Goal: Task Accomplishment & Management: Complete application form

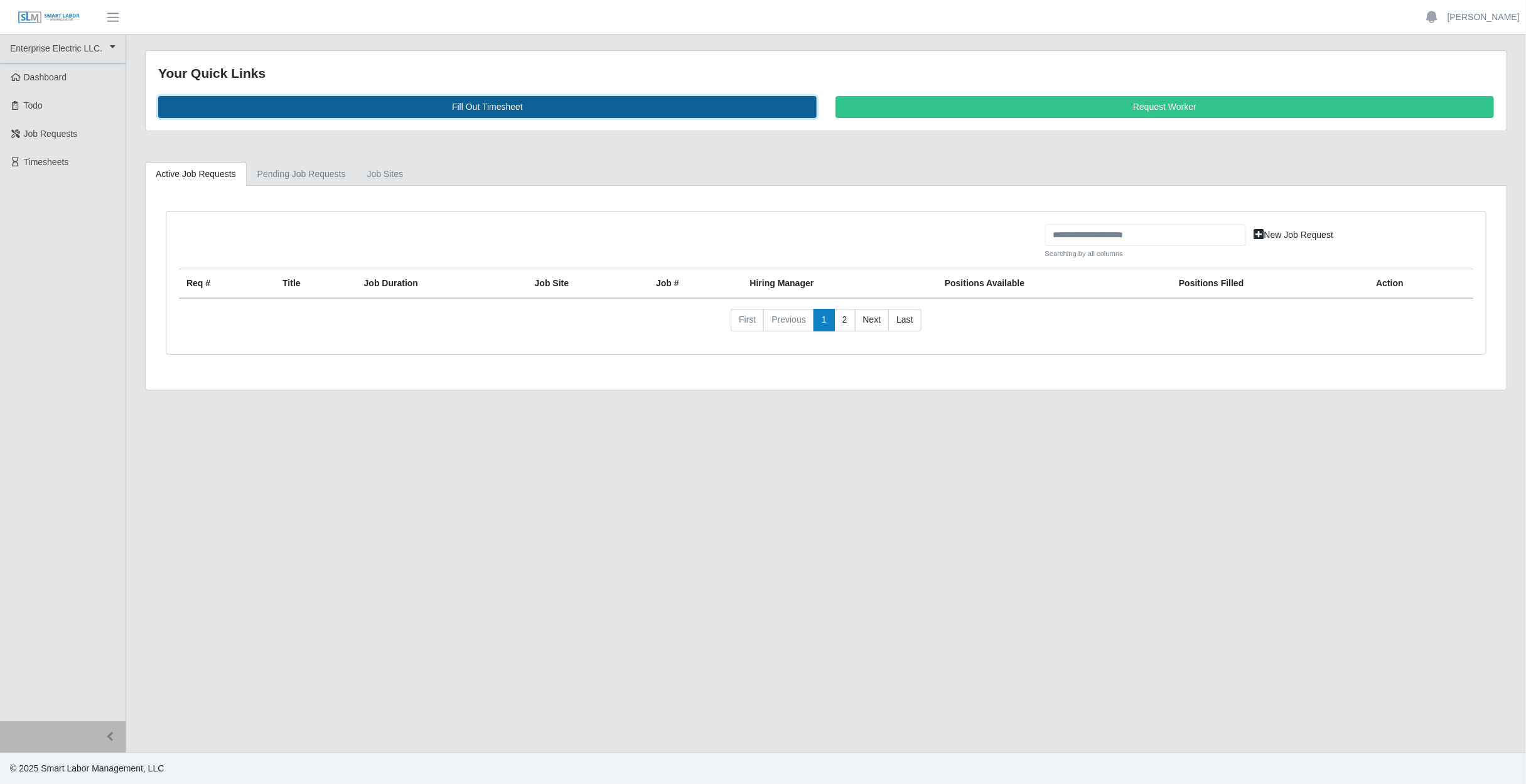
click at [582, 102] on link "Fill Out Timesheet" at bounding box center [488, 107] width 658 height 22
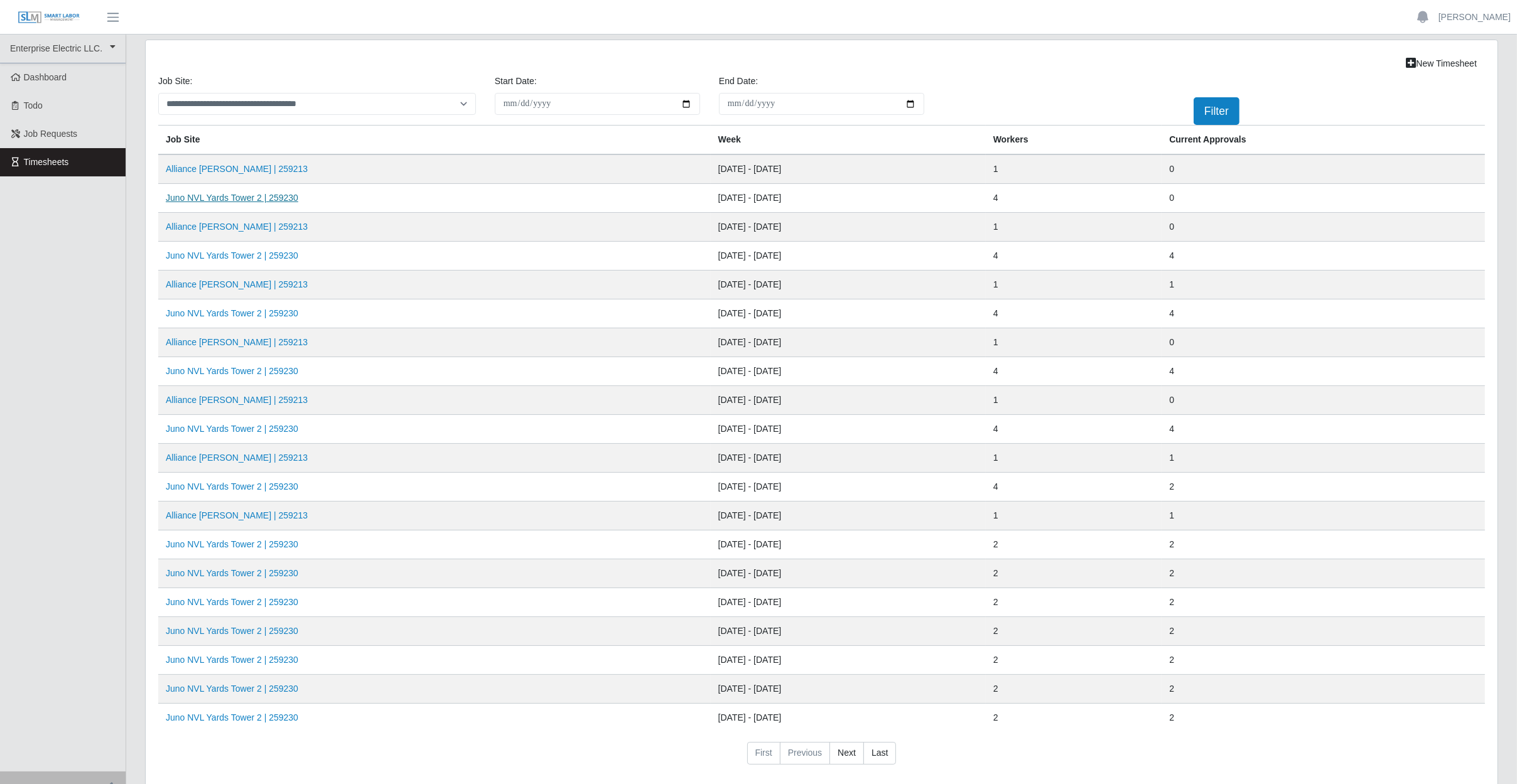
click at [202, 195] on link "Juno NVL Yards Tower 2 | 259230" at bounding box center [231, 197] width 132 height 10
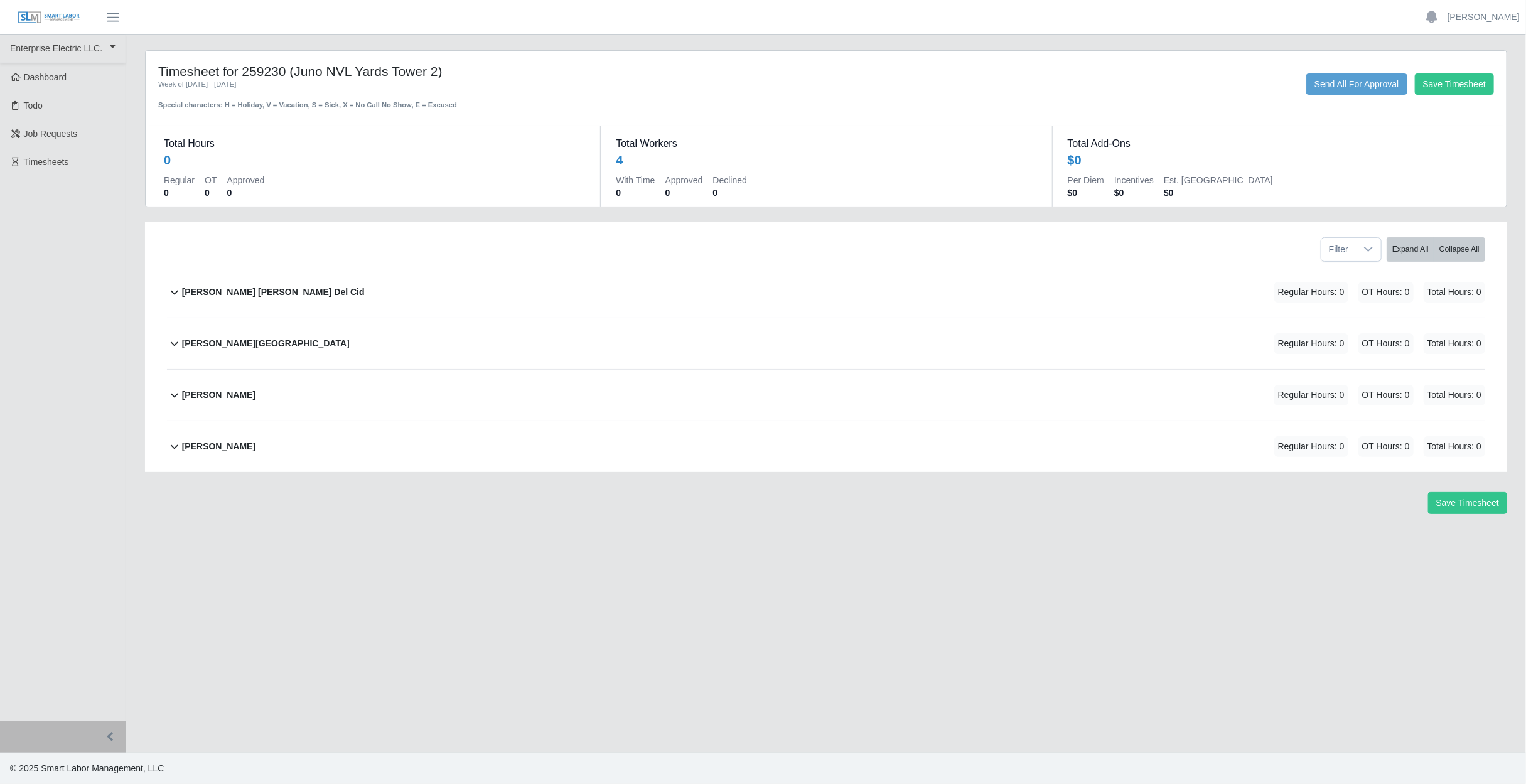
click at [554, 294] on div "[PERSON_NAME] [PERSON_NAME] Del Cid Regular Hours: 0 OT Hours: 0 Total Hours: 0" at bounding box center [834, 292] width 1303 height 51
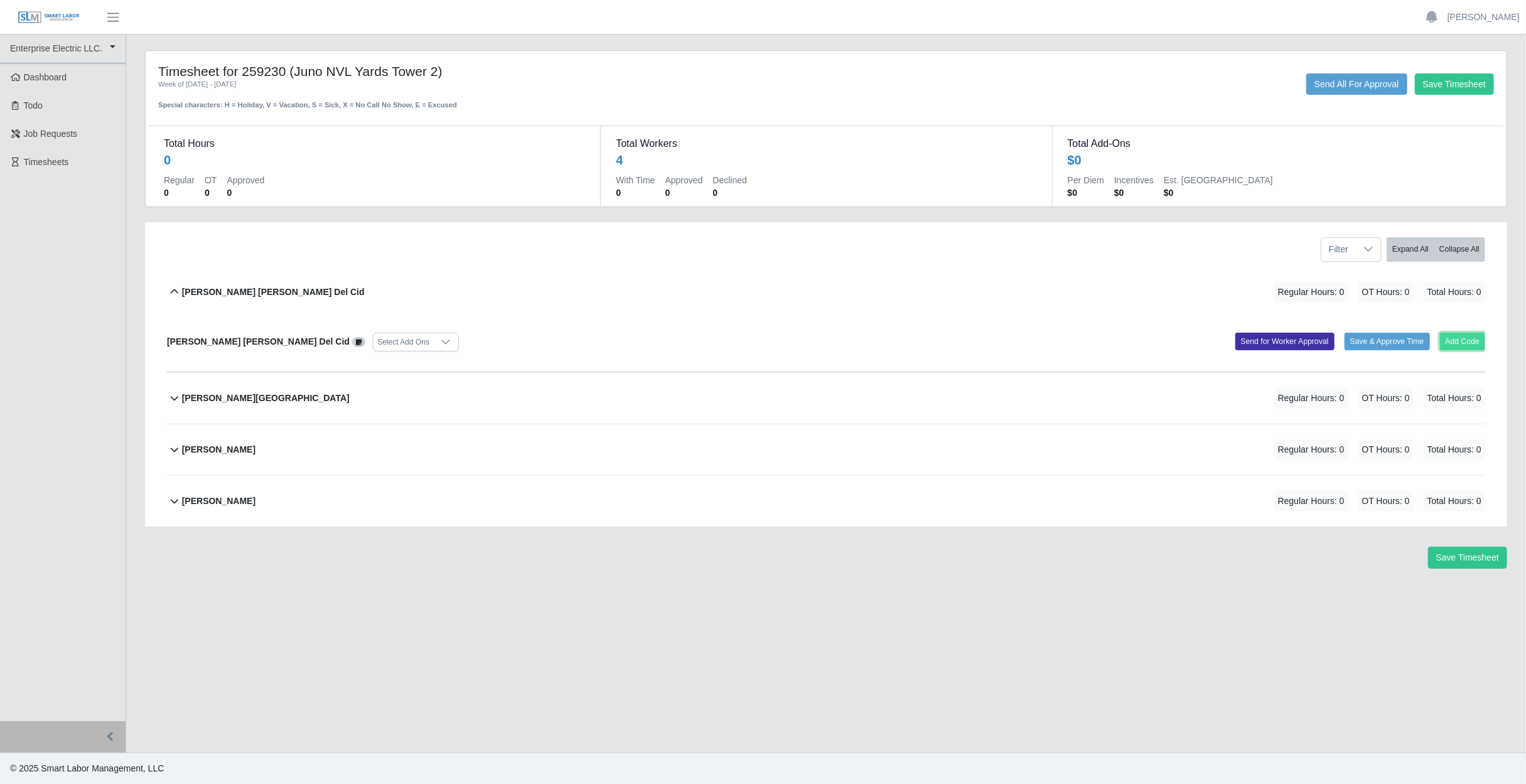
click at [1457, 340] on button "Add Code" at bounding box center [1463, 341] width 46 height 18
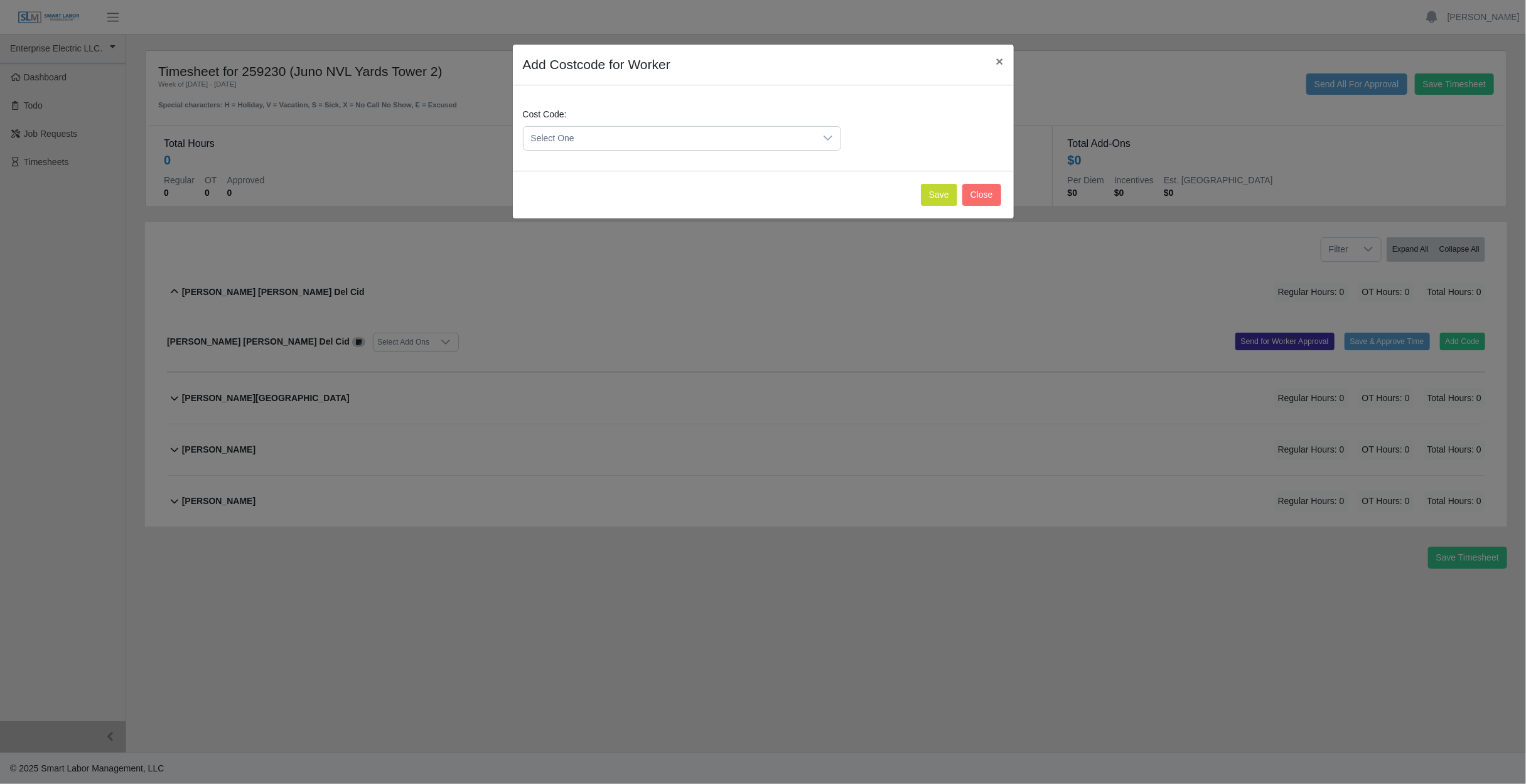
click at [641, 129] on span "Select One" at bounding box center [670, 138] width 292 height 23
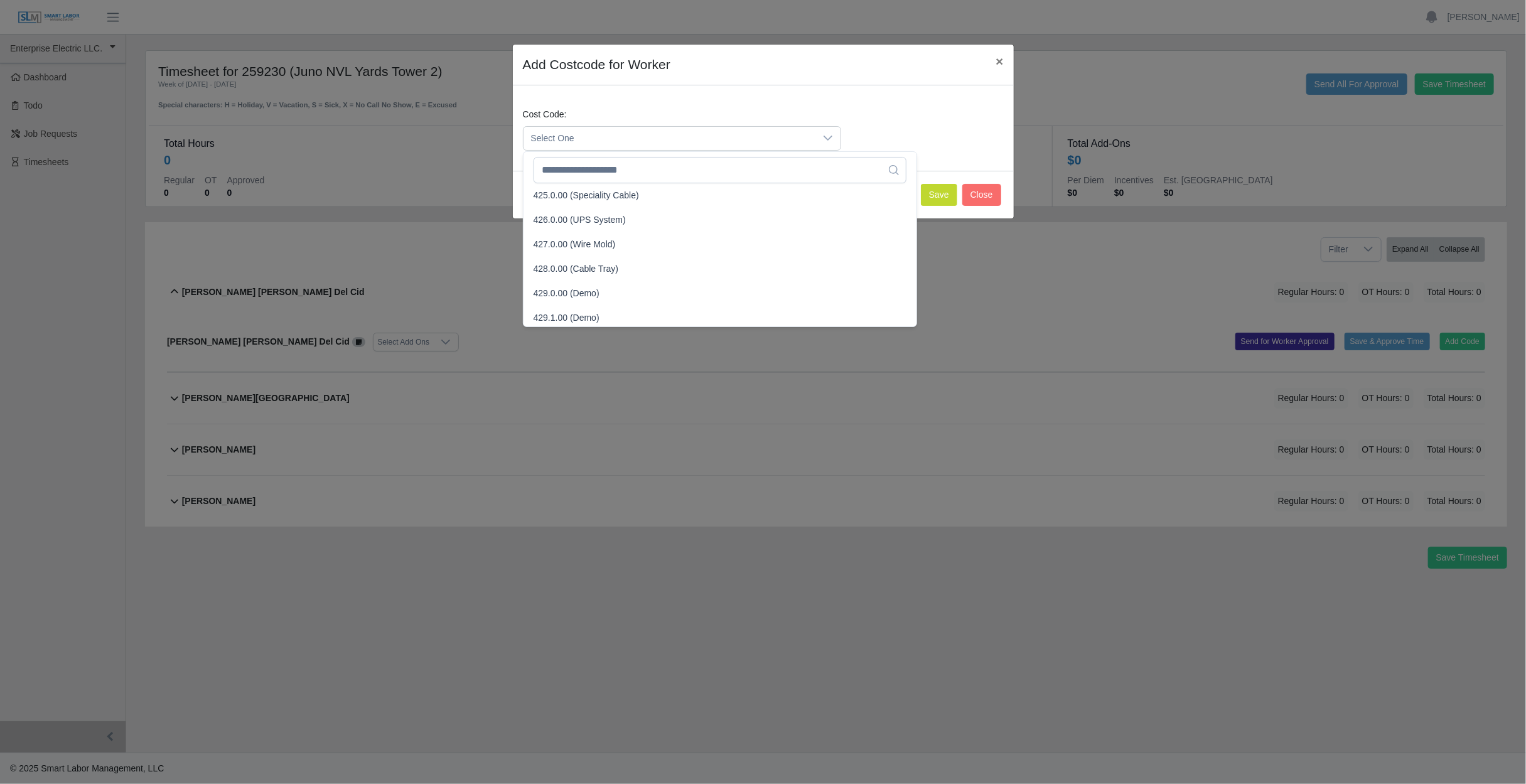
scroll to position [1129, 0]
click at [600, 267] on span "428.0.00 (Cable Tray)" at bounding box center [576, 269] width 85 height 13
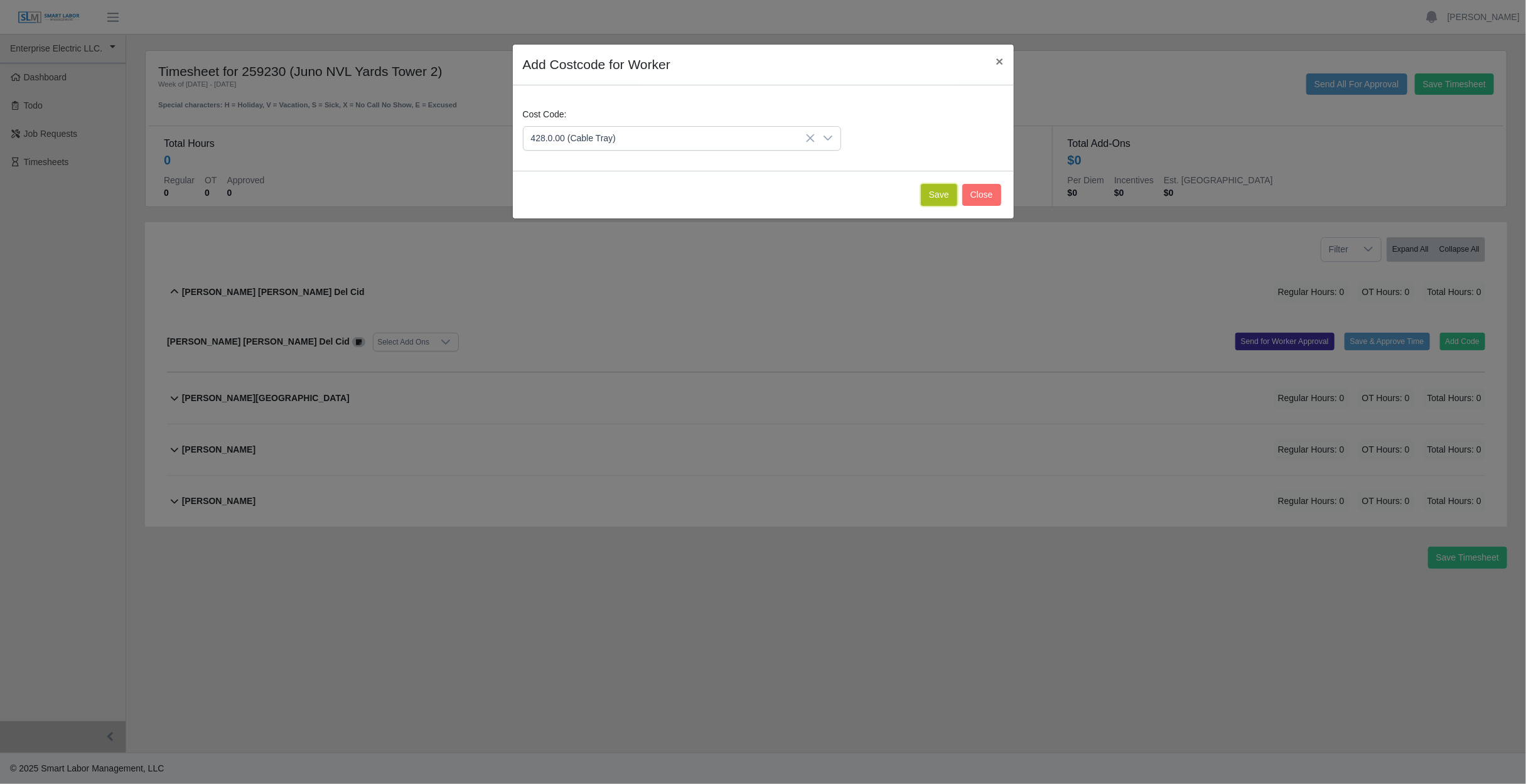
click at [949, 192] on button "Save" at bounding box center [939, 195] width 36 height 22
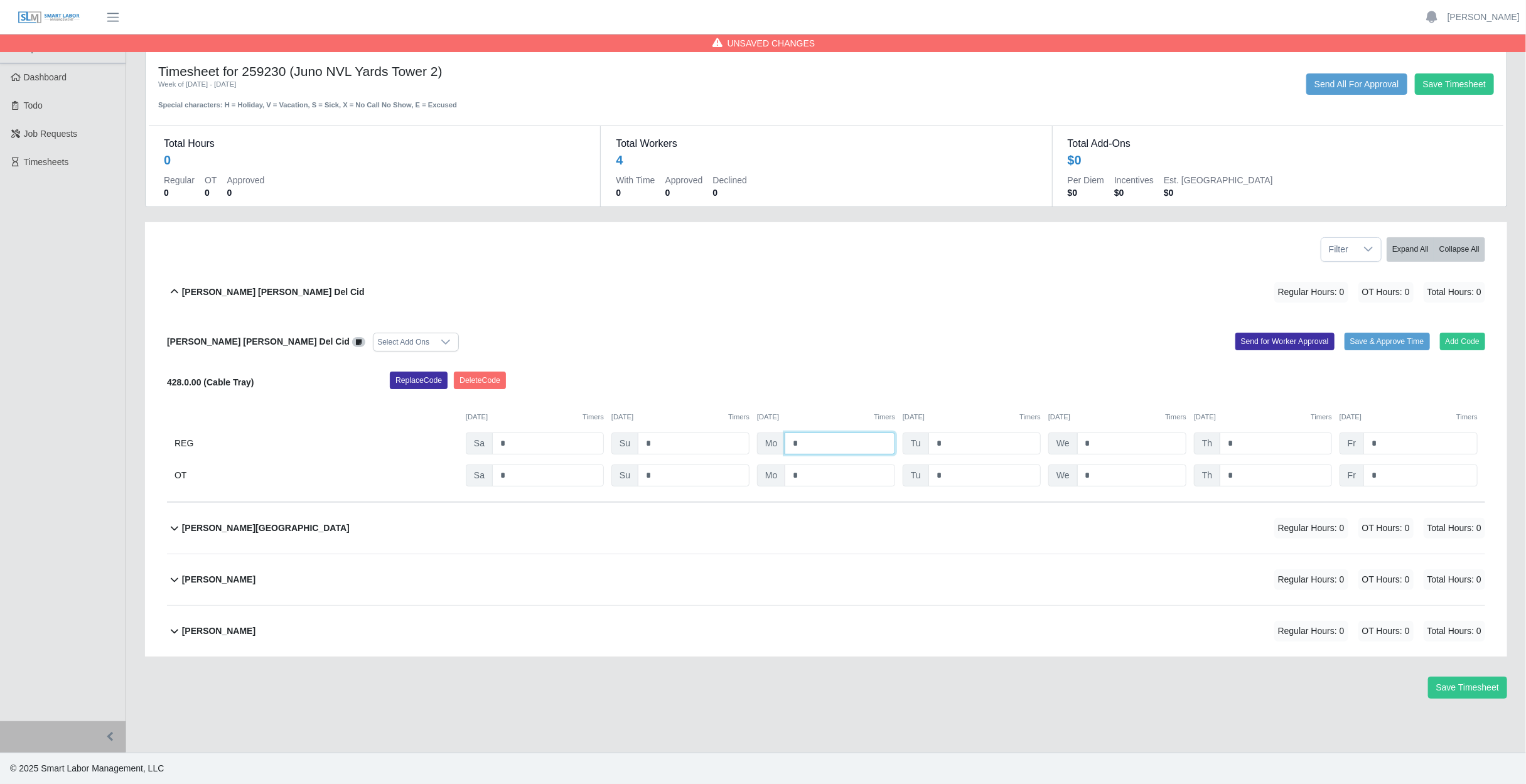
click at [821, 444] on input "*" at bounding box center [840, 443] width 110 height 22
type input "*"
click at [959, 443] on input "*" at bounding box center [984, 443] width 112 height 22
type input "*"
click at [1116, 446] on input "*" at bounding box center [1131, 443] width 109 height 22
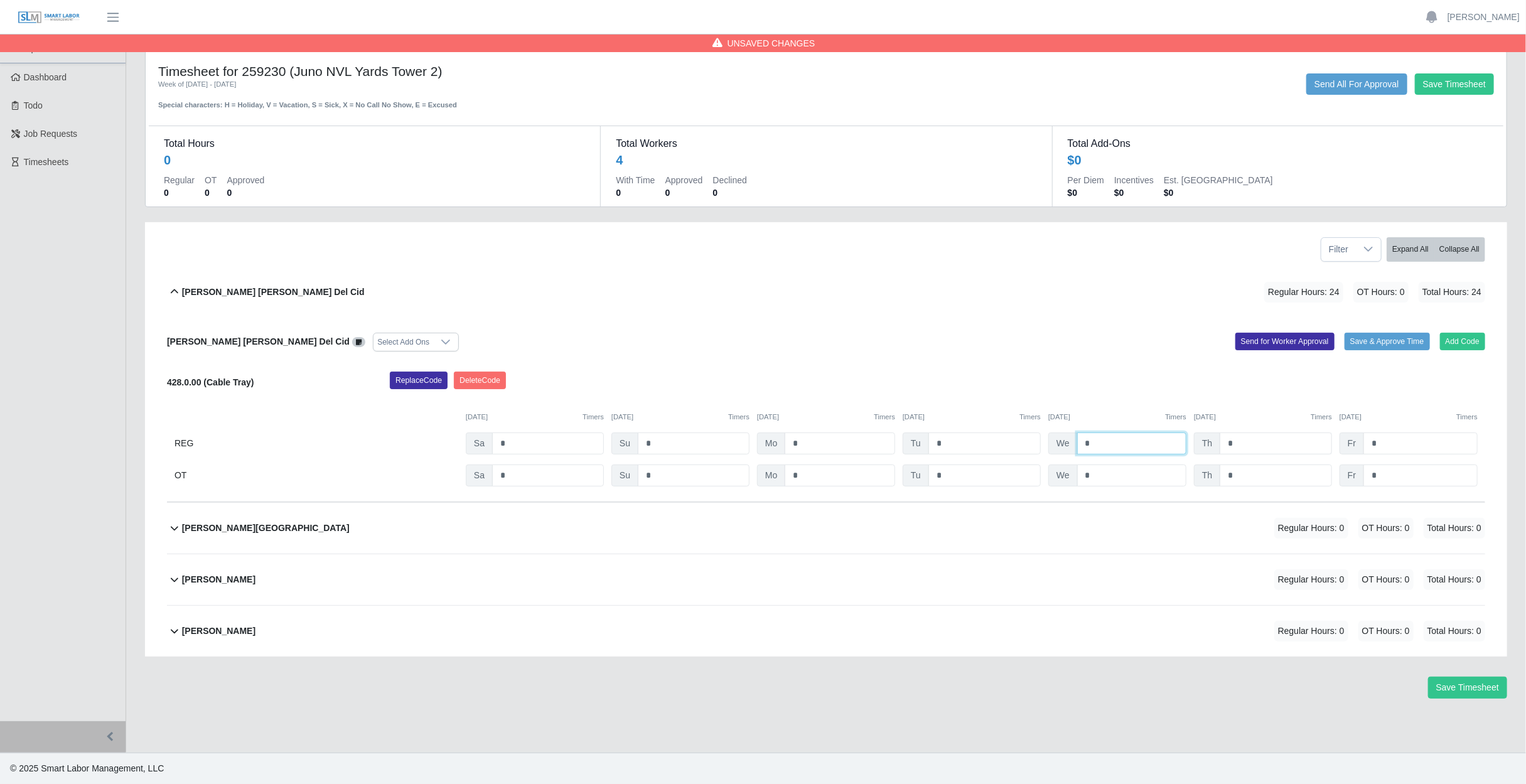
type input "*"
click at [1252, 446] on input "*" at bounding box center [1276, 443] width 112 height 22
type input "*"
click at [1404, 445] on input "*" at bounding box center [1421, 443] width 114 height 22
type input "*"
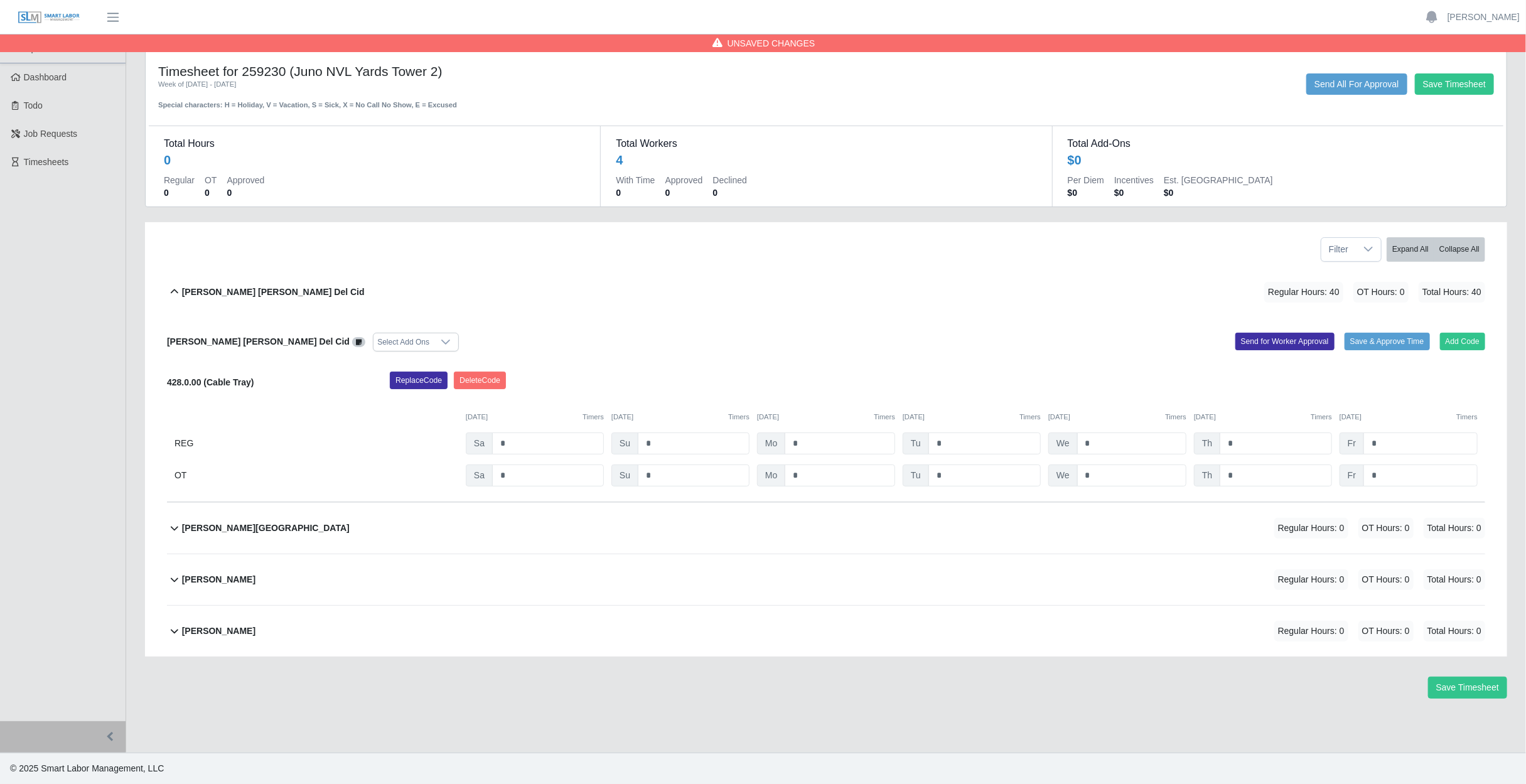
click at [1348, 387] on div "Replace Code [GEOGRAPHIC_DATA] Code" at bounding box center [937, 384] width 1114 height 25
click at [362, 524] on div "[PERSON_NAME] Regular Hours: 0 OT Hours: 0 Total Hours: 0" at bounding box center [834, 528] width 1303 height 51
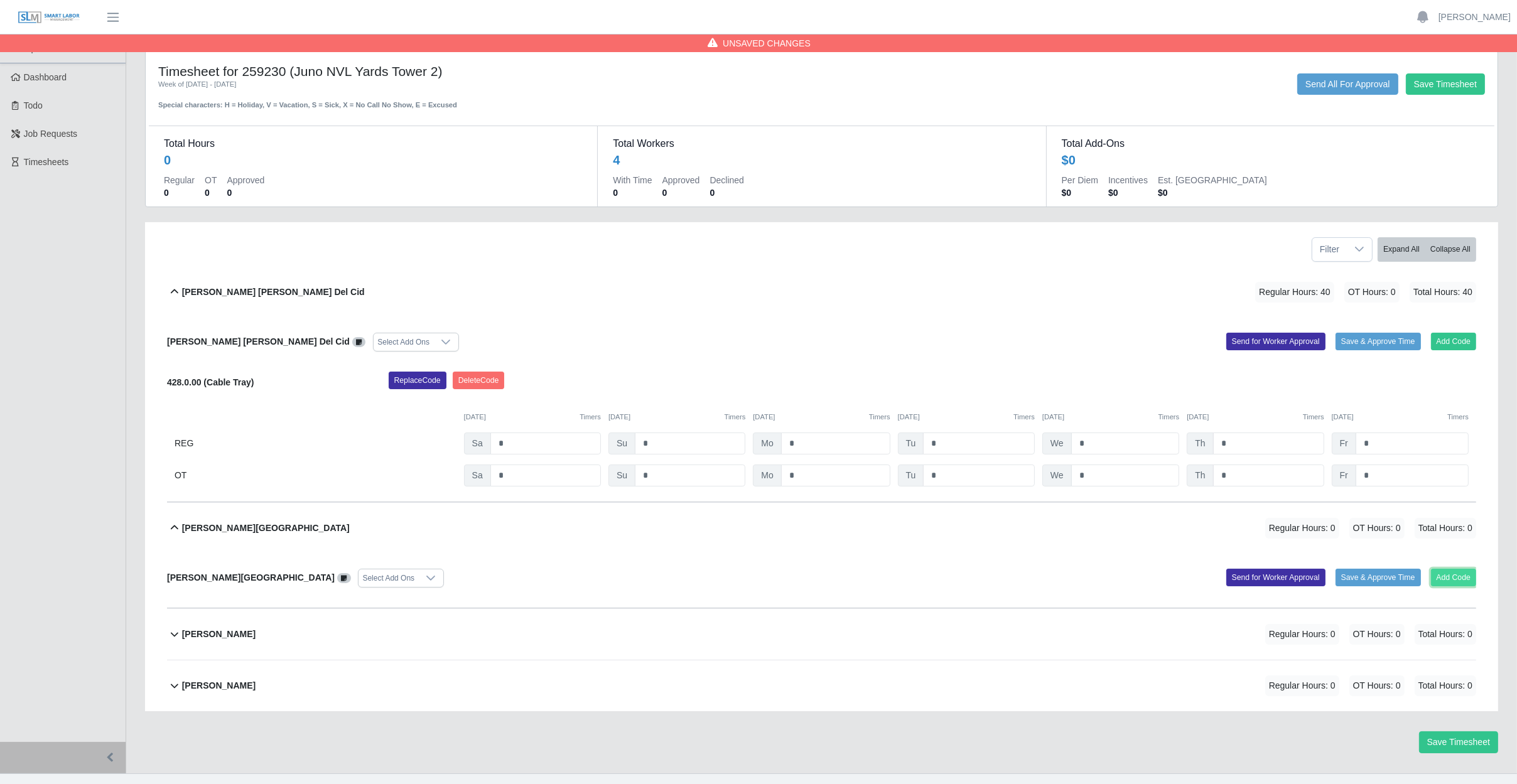
click at [1451, 578] on button "Add Code" at bounding box center [1453, 577] width 46 height 18
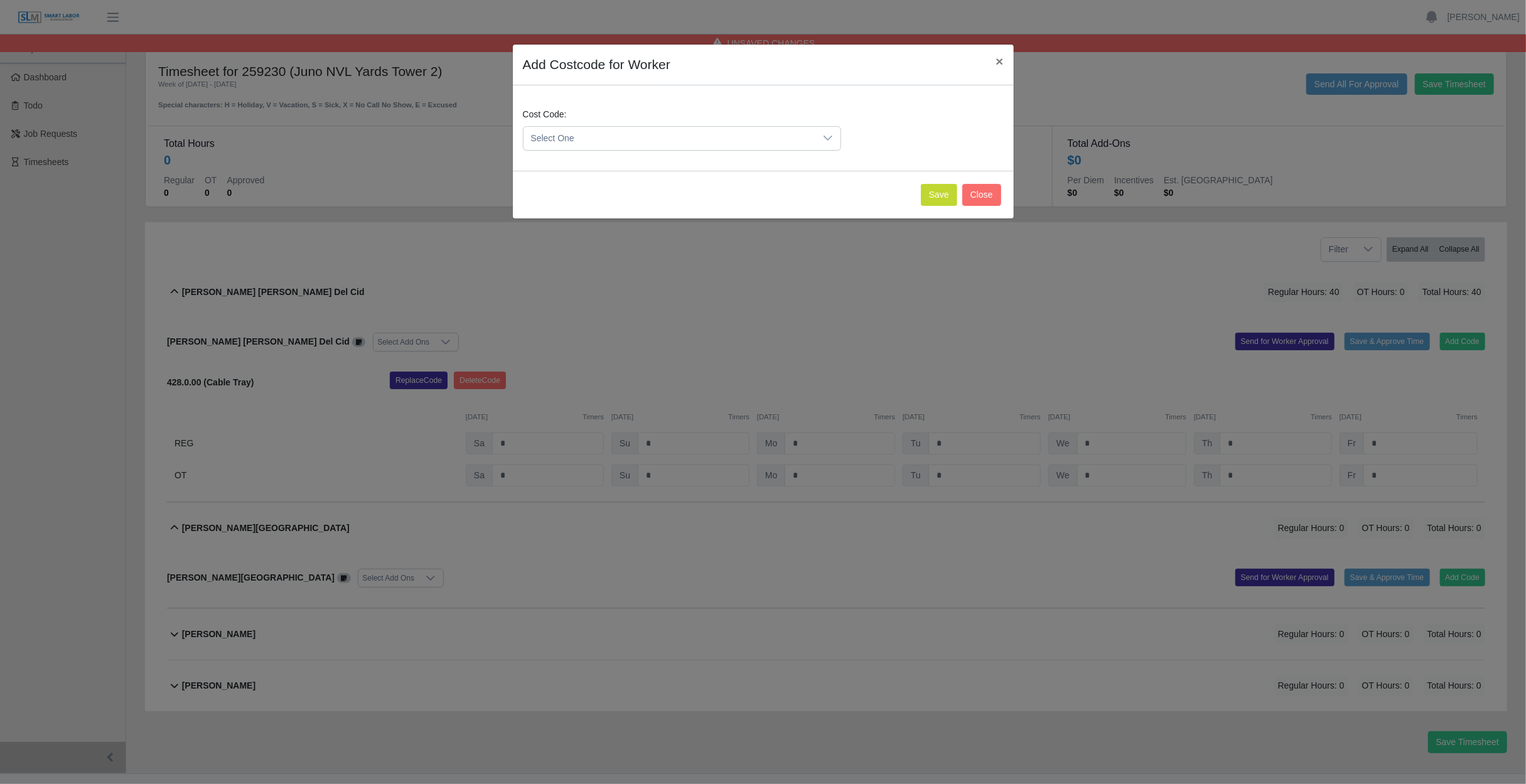
click at [671, 142] on span "Select One" at bounding box center [670, 138] width 292 height 23
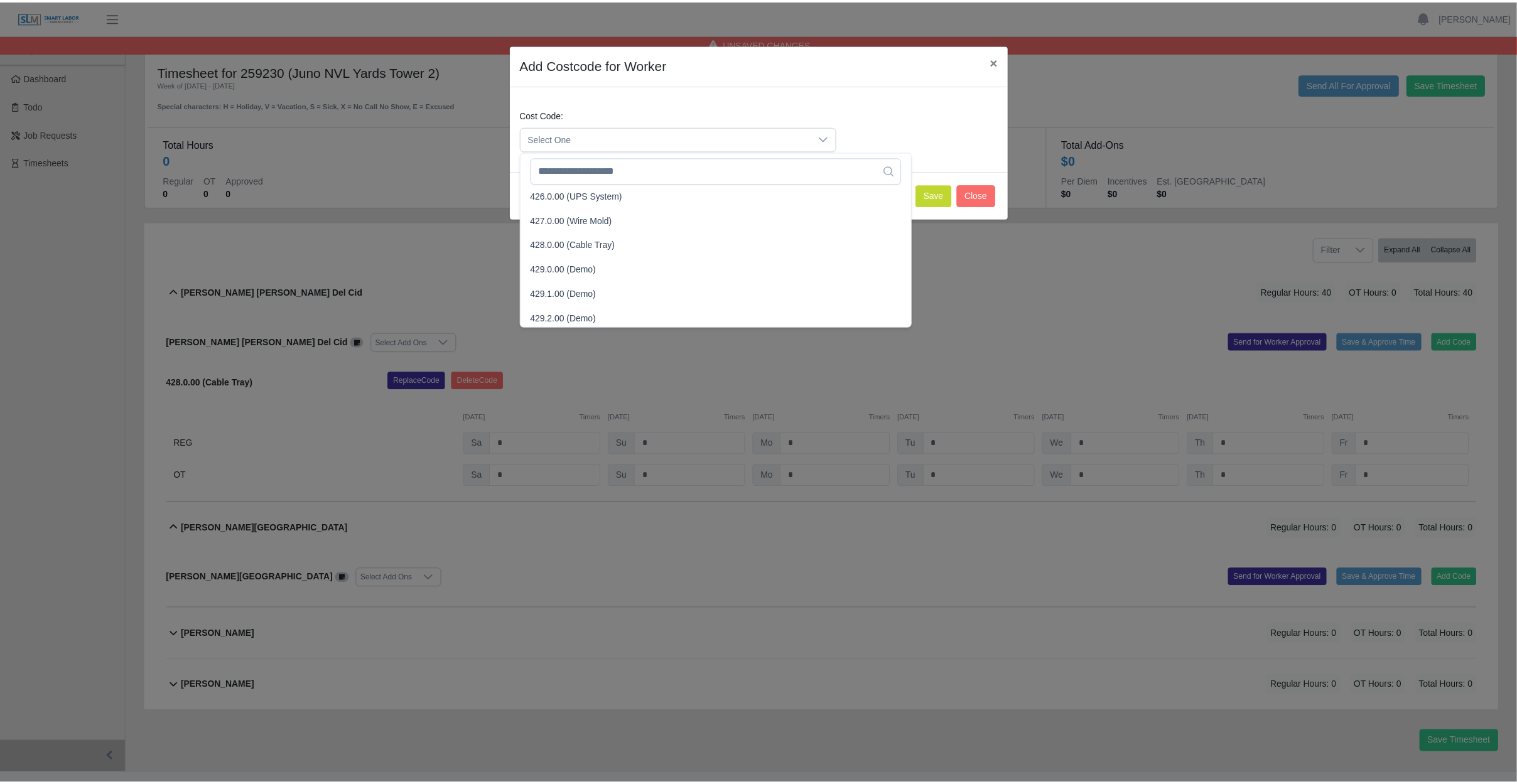
scroll to position [1193, 0]
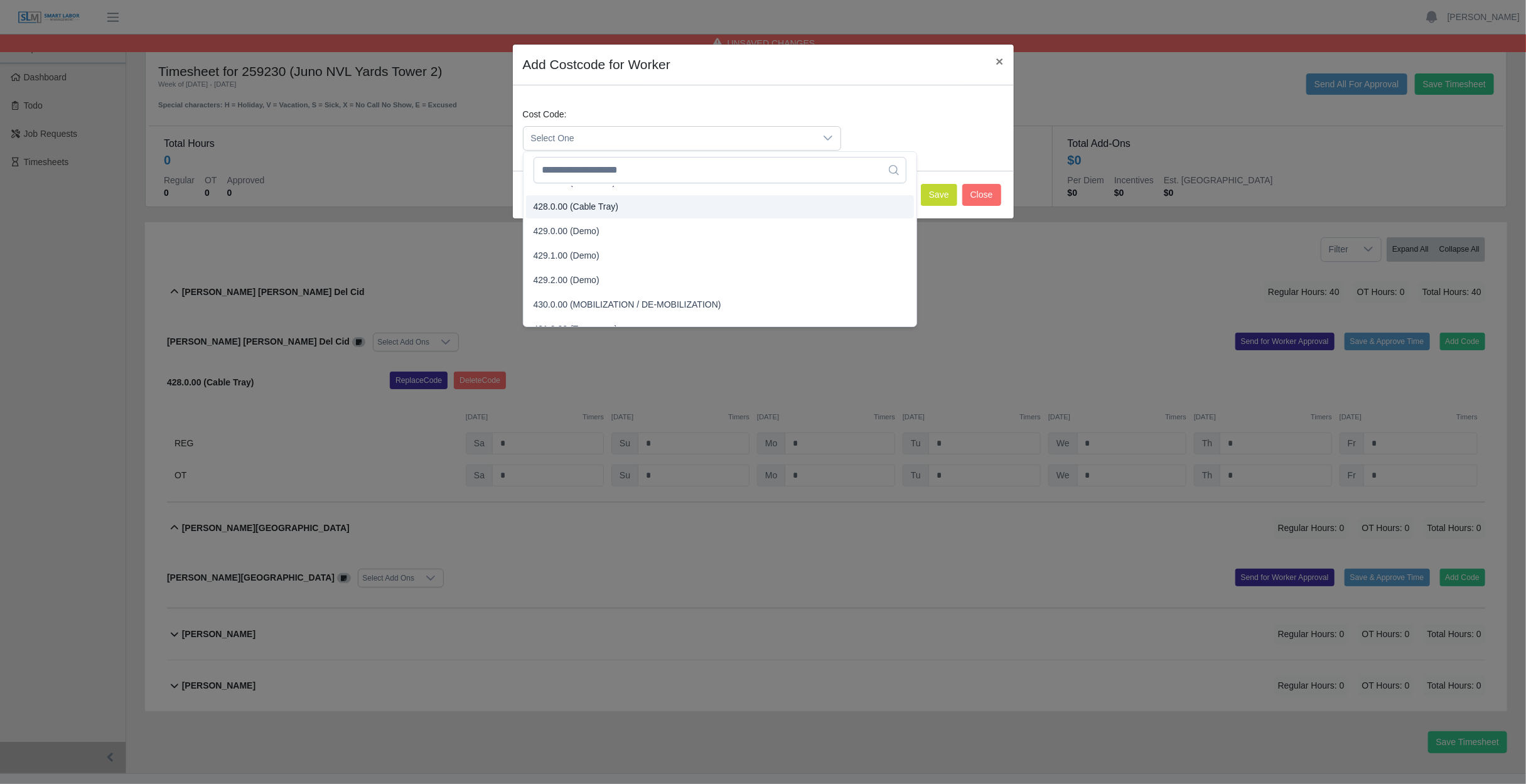
click at [593, 205] on span "428.0.00 (Cable Tray)" at bounding box center [576, 206] width 85 height 13
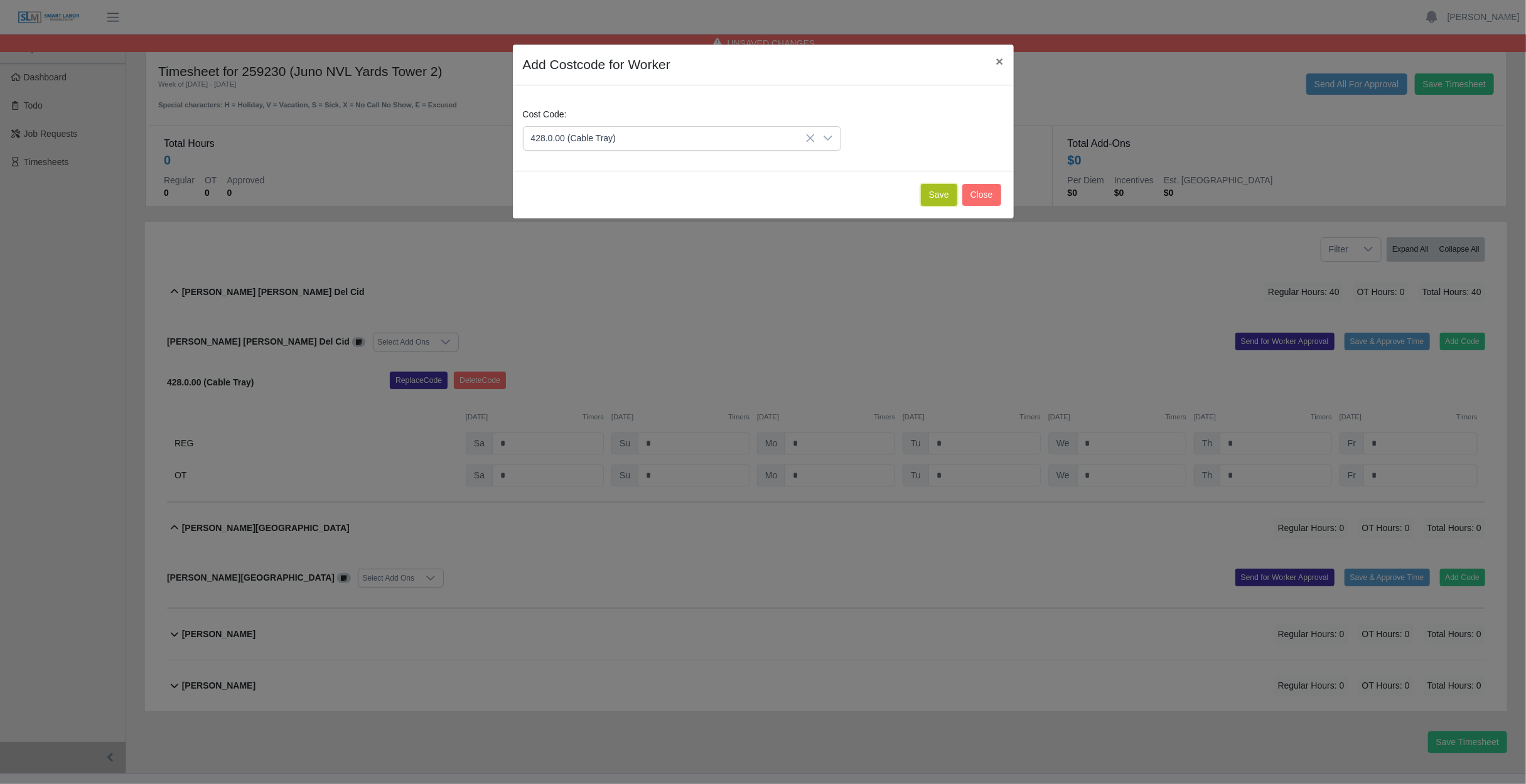
click at [935, 193] on button "Save" at bounding box center [939, 195] width 36 height 22
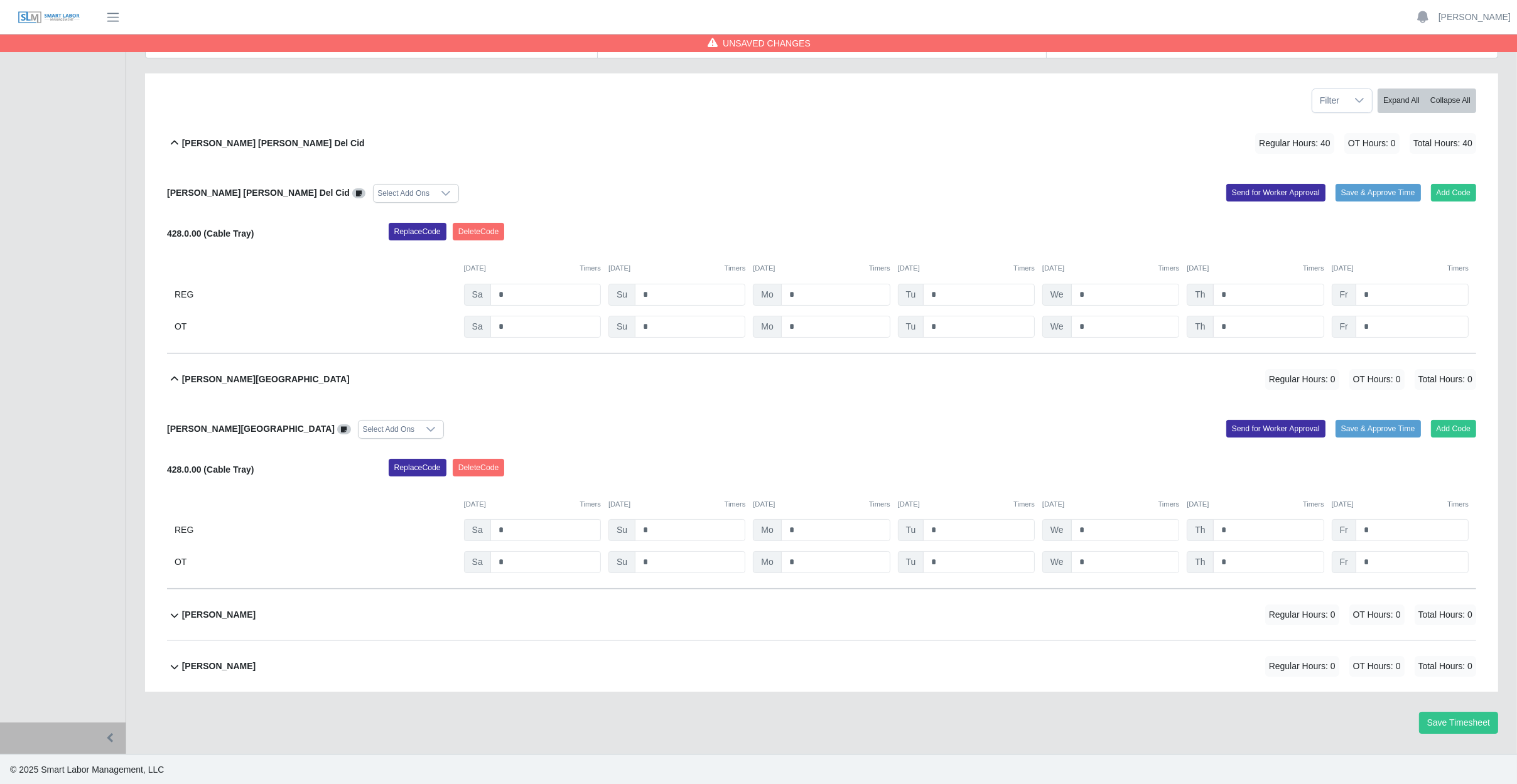
scroll to position [149, 0]
click at [838, 528] on input "*" at bounding box center [835, 529] width 109 height 22
type input "*"
click at [979, 530] on input "*" at bounding box center [978, 529] width 112 height 22
type input "*"
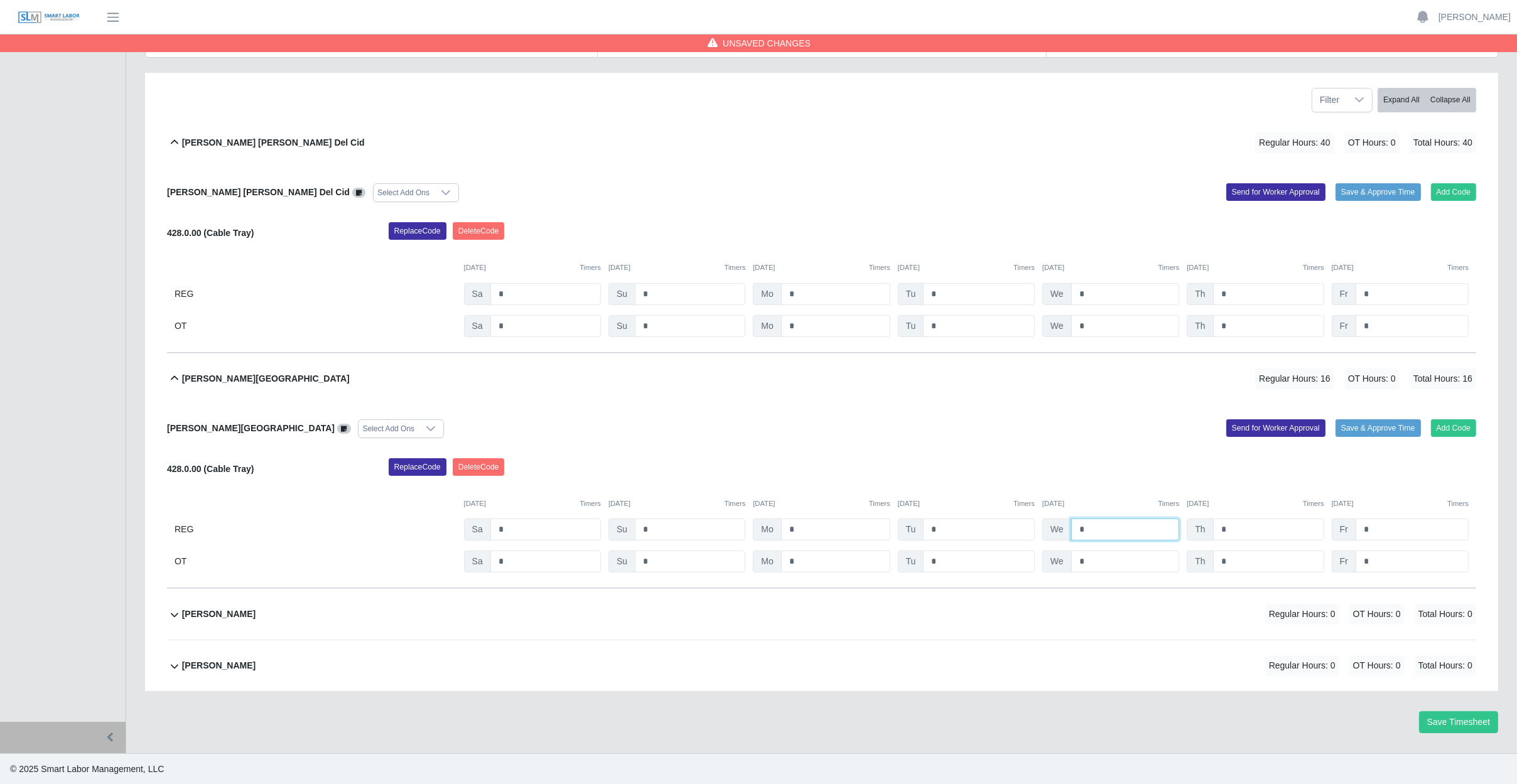
click at [1109, 529] on input "*" at bounding box center [1125, 529] width 109 height 22
type input "*"
click at [1253, 529] on input "*" at bounding box center [1269, 529] width 111 height 22
type input "*"
click at [1420, 539] on input "*" at bounding box center [1412, 529] width 113 height 22
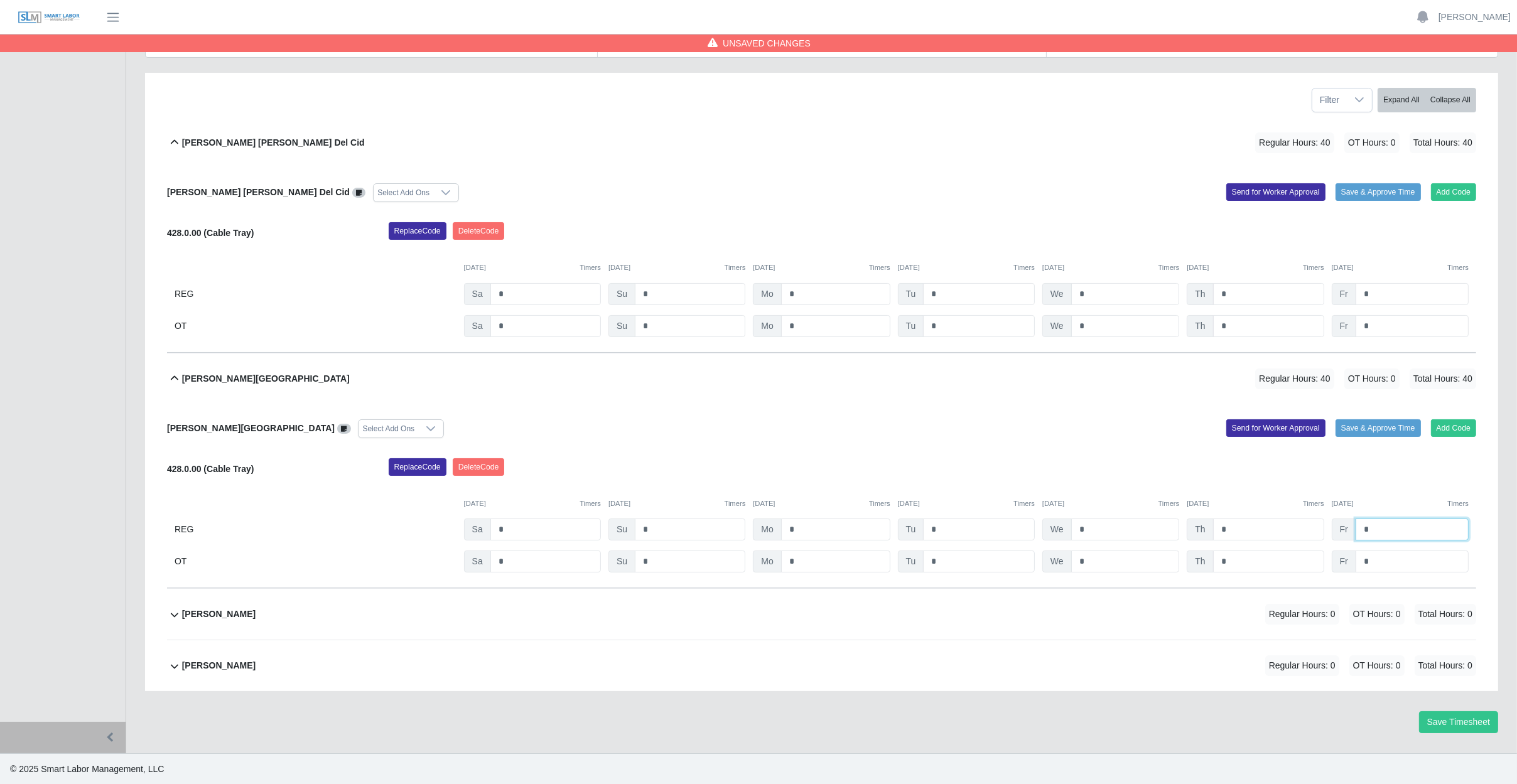
type input "*"
click at [1428, 484] on div "[DATE] Timers [DATE] Timers [DATE] Timers [DATE] Timers [DATE] Timers [DATE] Ti…" at bounding box center [821, 496] width 1309 height 25
click at [427, 606] on div "[PERSON_NAME] Regular Hours: 0 OT Hours: 0 Total Hours: 0" at bounding box center [829, 614] width 1294 height 51
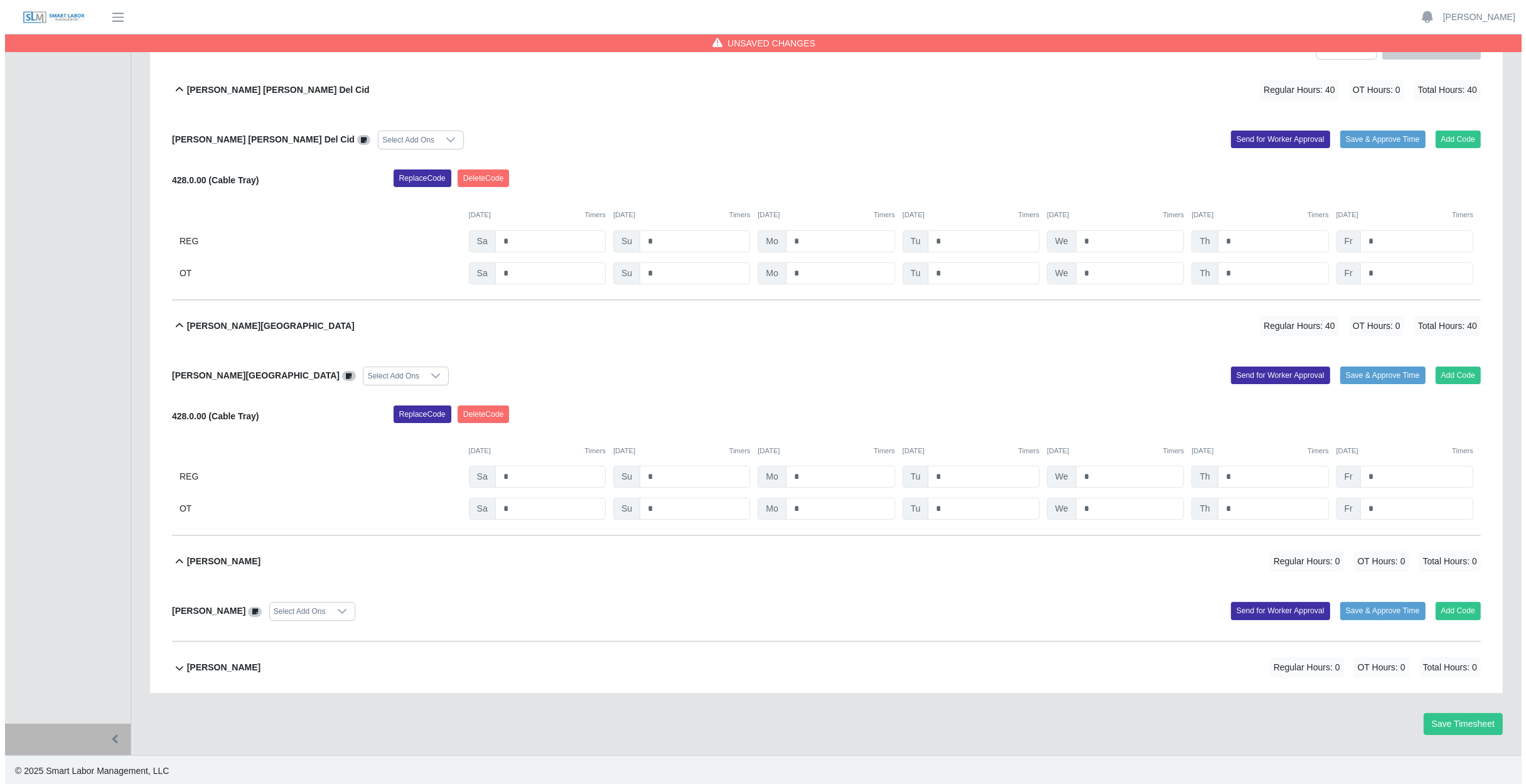
scroll to position [203, 0]
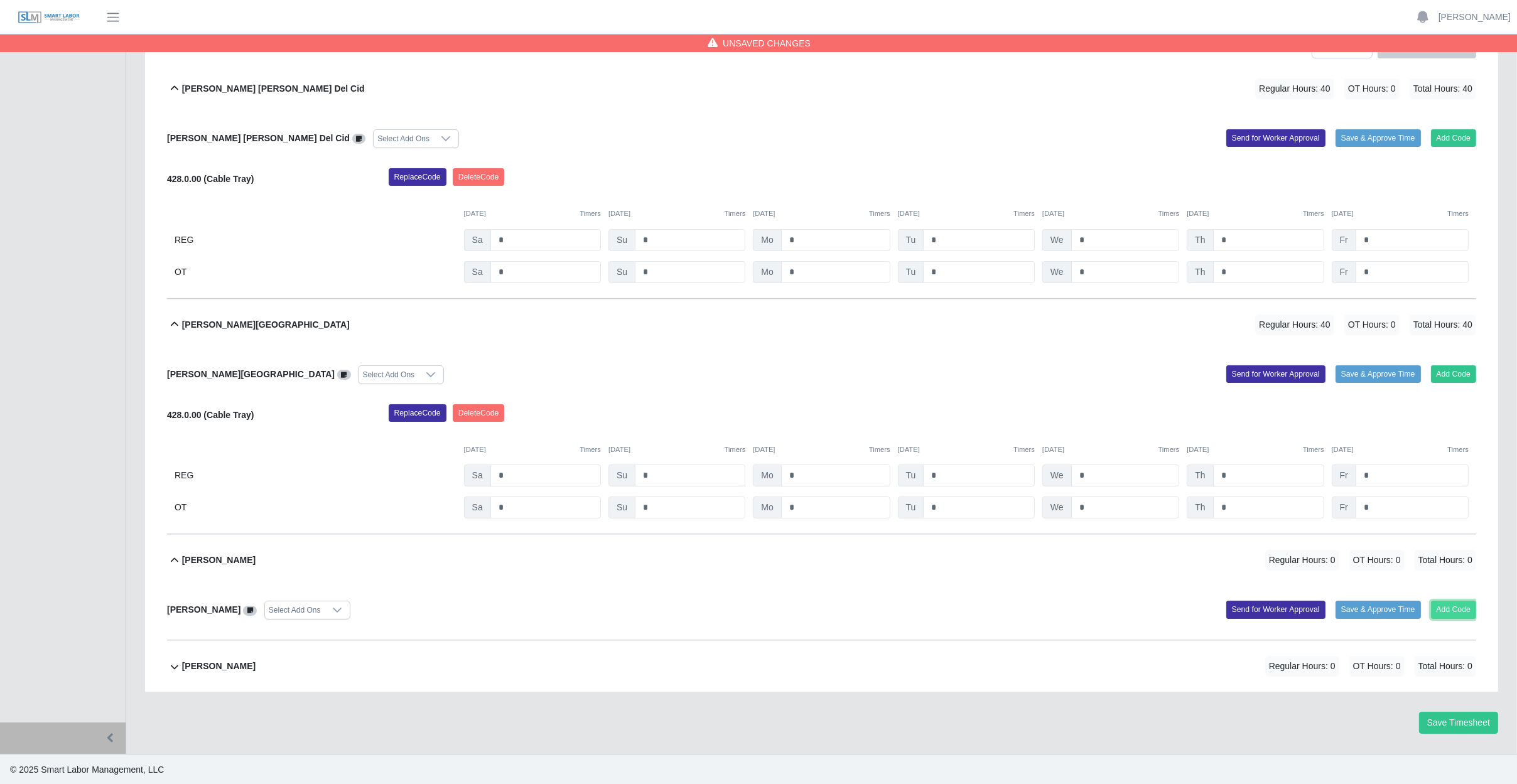
click at [1444, 605] on button "Add Code" at bounding box center [1453, 609] width 46 height 18
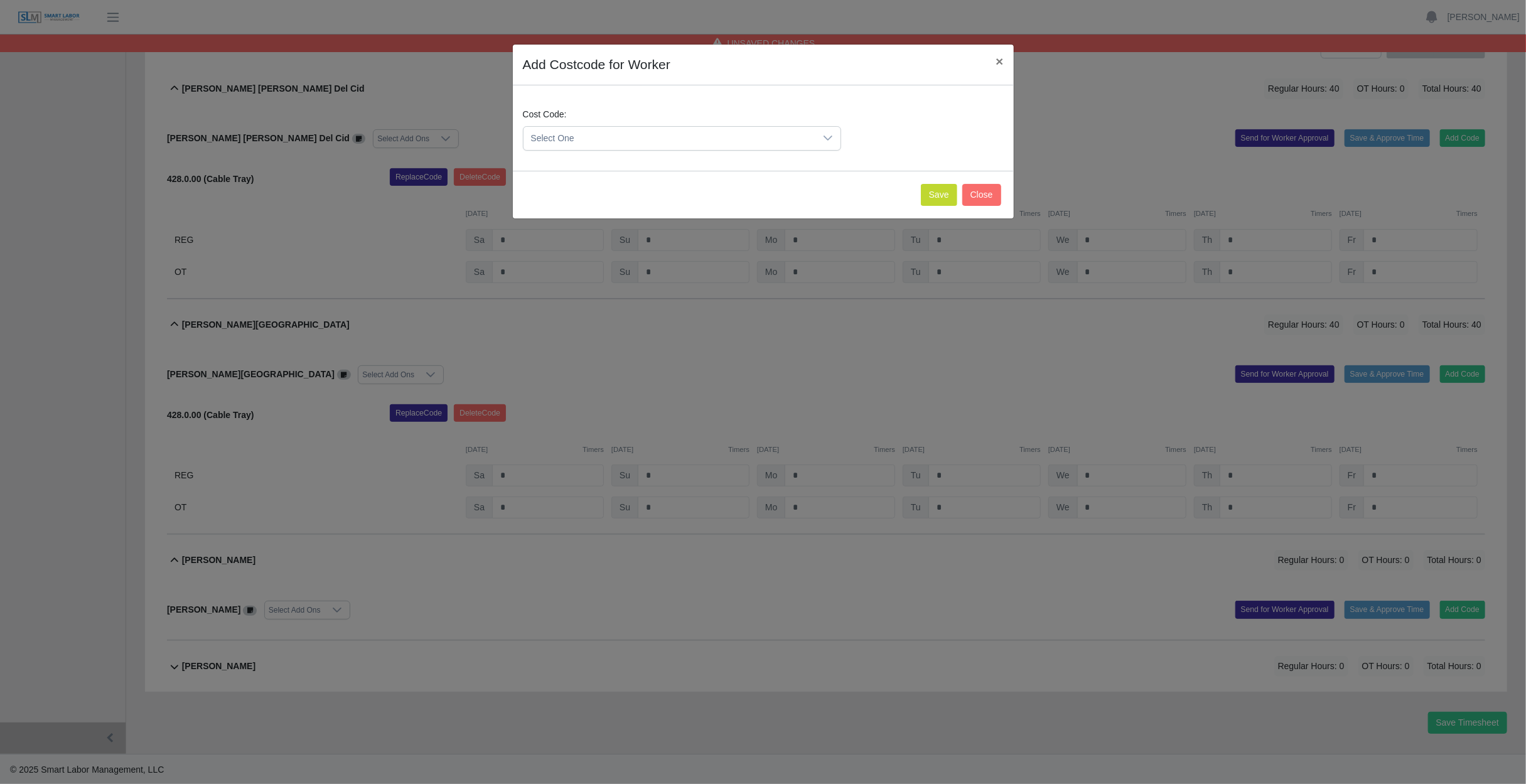
click at [786, 131] on span "Select One" at bounding box center [670, 138] width 292 height 23
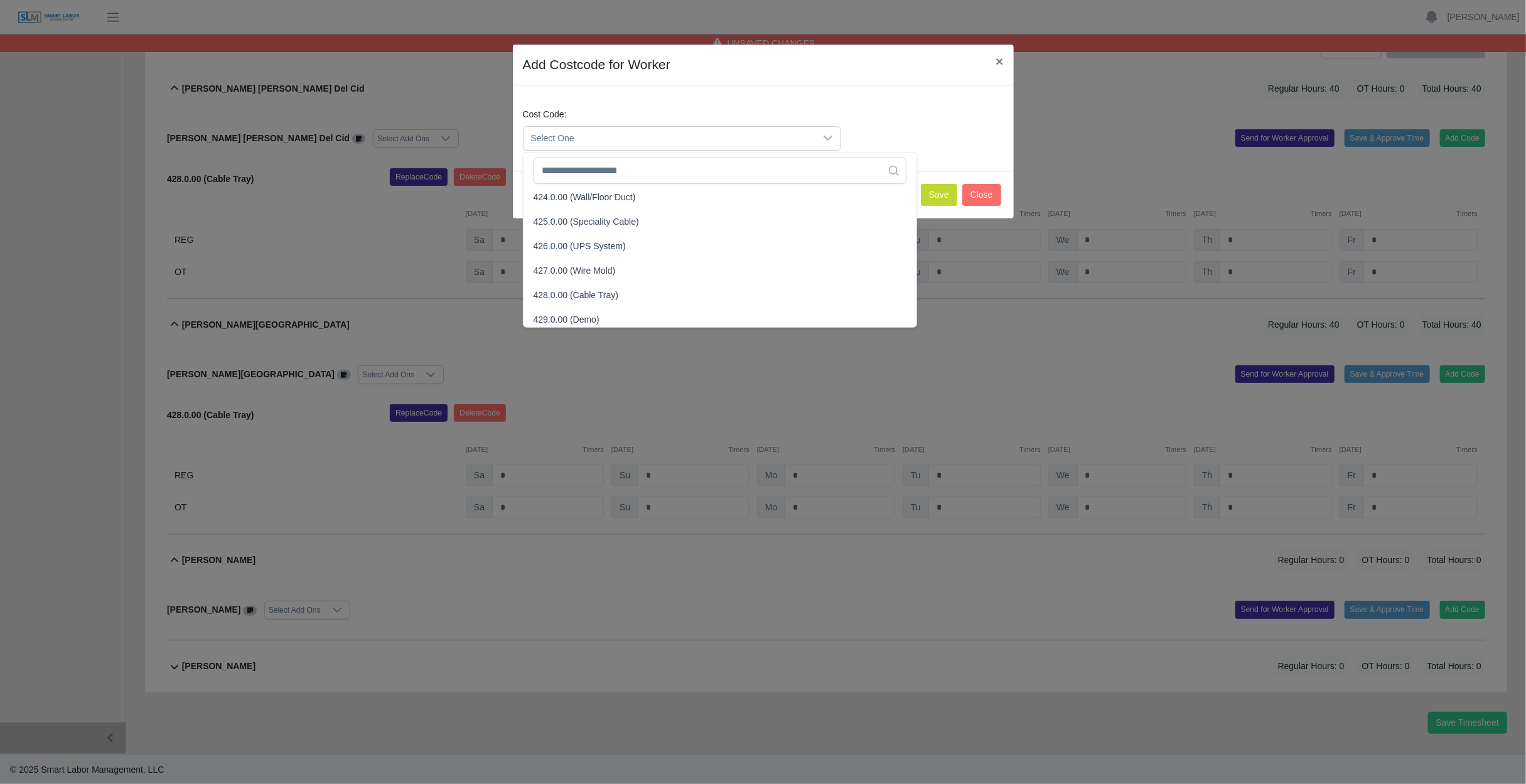
scroll to position [1193, 0]
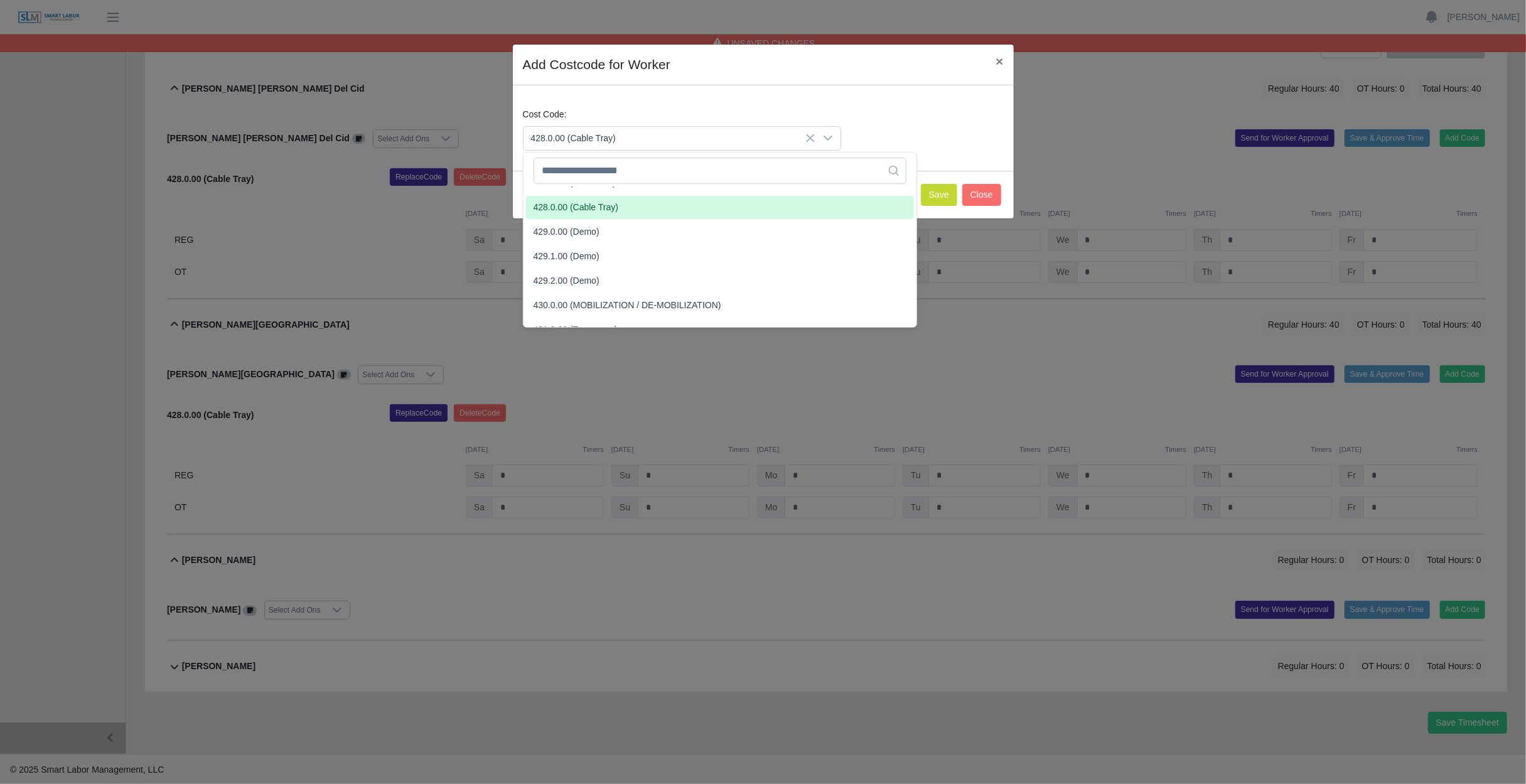
click at [587, 207] on span "428.0.00 (Cable Tray)" at bounding box center [576, 207] width 85 height 13
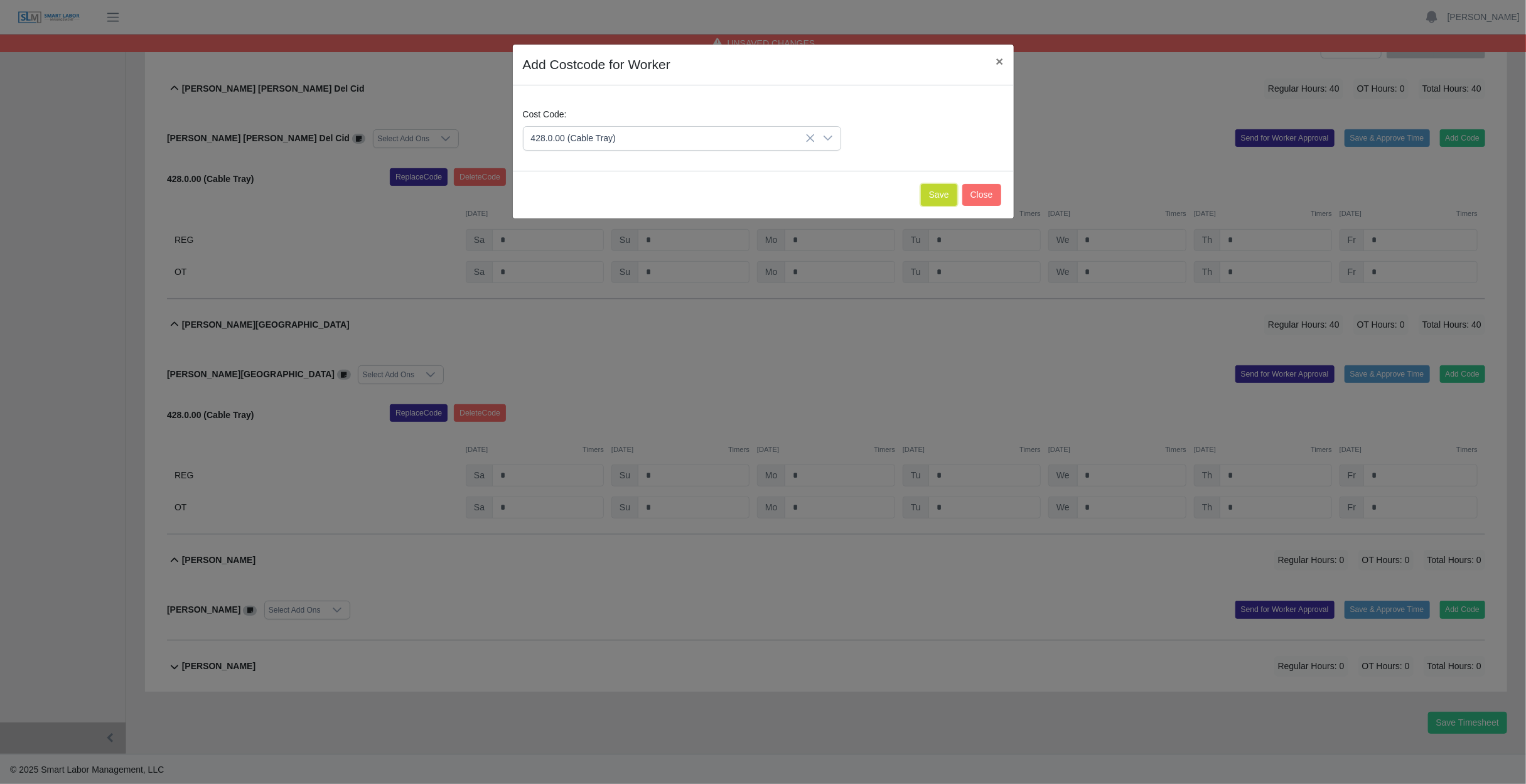
click at [949, 195] on button "Save" at bounding box center [939, 195] width 36 height 22
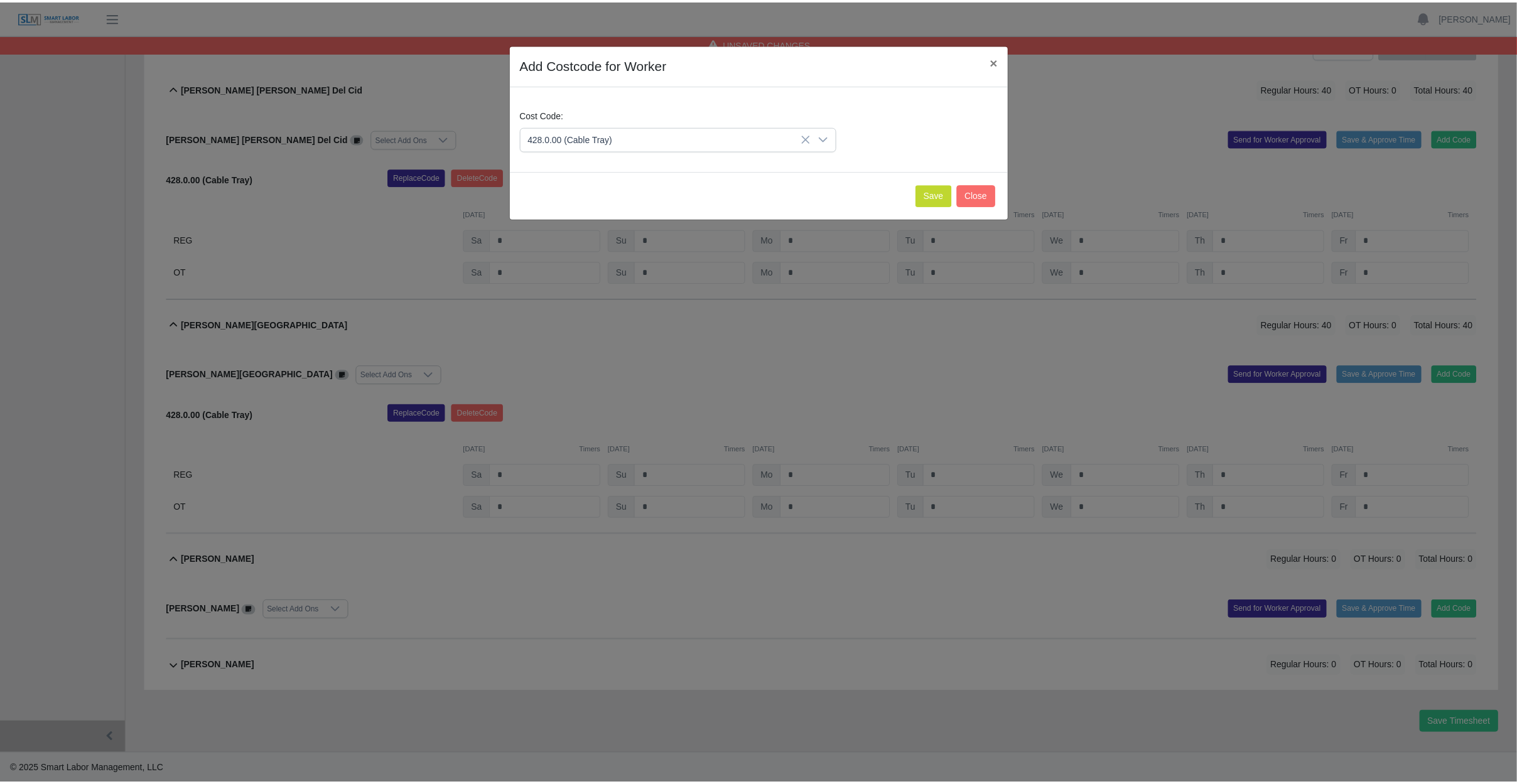
scroll to position [333, 0]
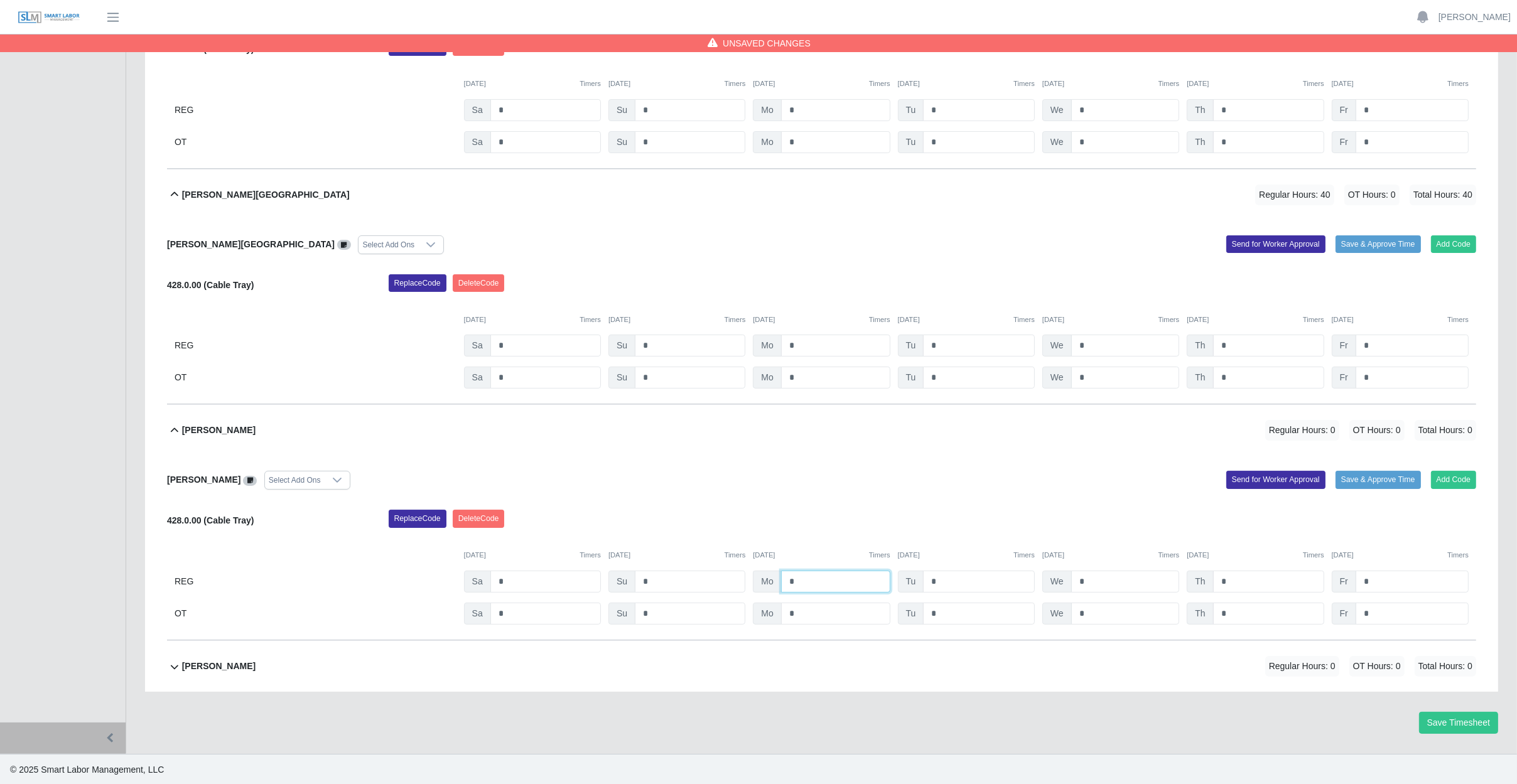
click at [821, 580] on input "*" at bounding box center [835, 581] width 109 height 22
type input "*"
click at [943, 585] on input "*" at bounding box center [978, 581] width 112 height 22
type input "*"
click at [1107, 582] on input "*" at bounding box center [1125, 581] width 109 height 22
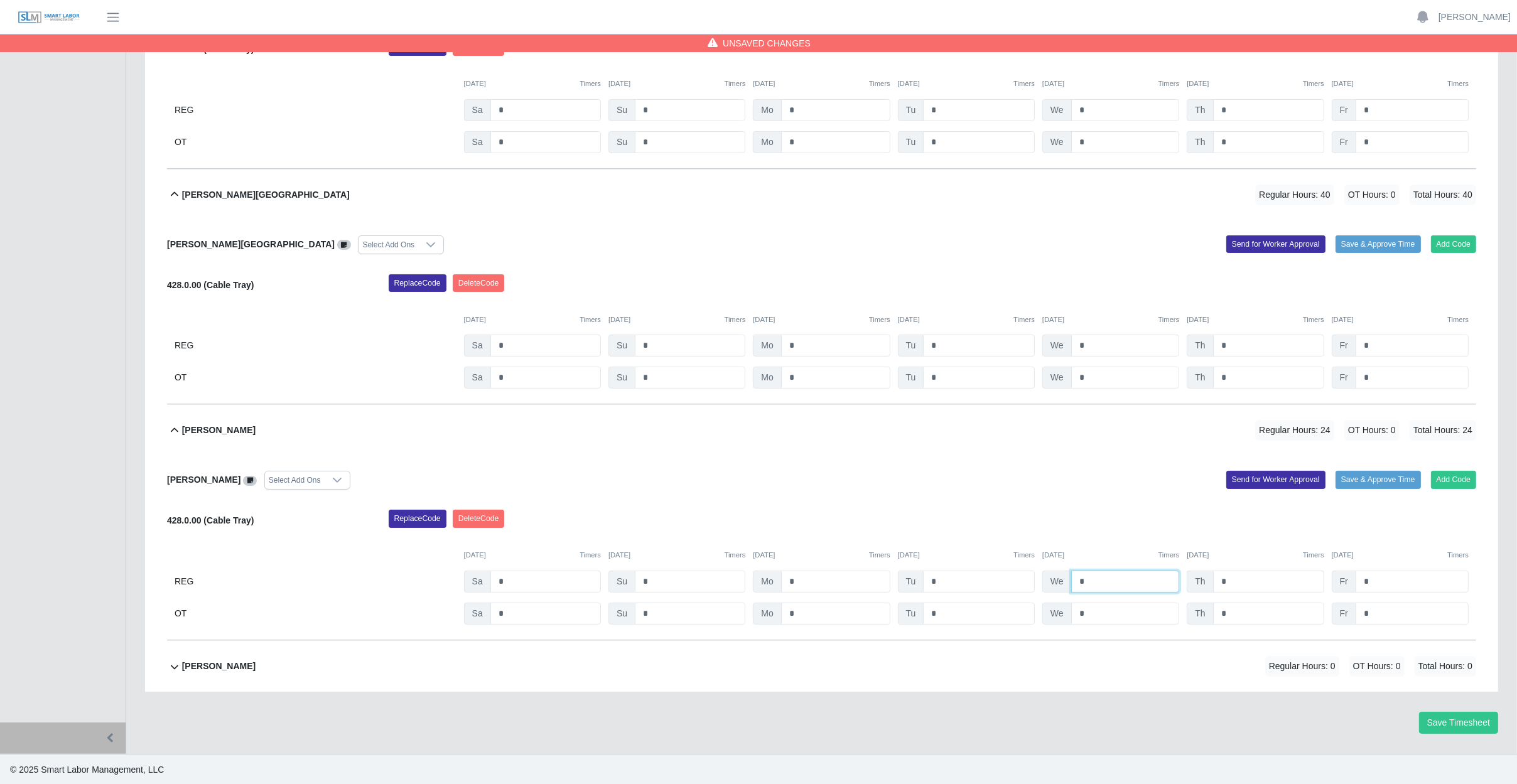
type input "*"
click at [1247, 582] on input "*" at bounding box center [1269, 581] width 111 height 22
type input "*"
click at [1397, 584] on input "*" at bounding box center [1412, 581] width 113 height 22
type input "*"
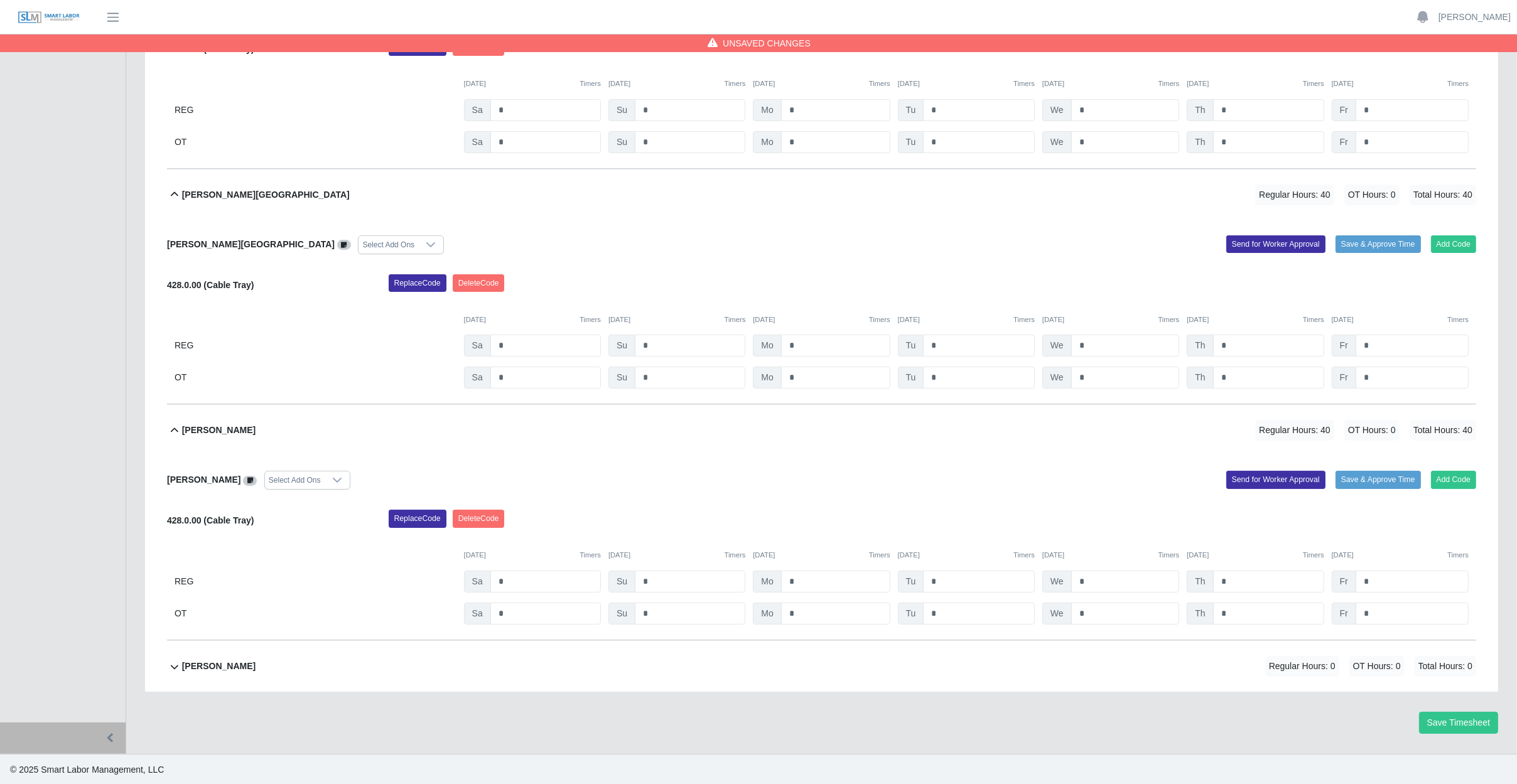
click at [1400, 517] on div "Replace Code [GEOGRAPHIC_DATA] Code" at bounding box center [933, 522] width 1107 height 25
click at [494, 655] on div "[PERSON_NAME] Regular Hours: 0 OT Hours: 0 Total Hours: 0" at bounding box center [829, 666] width 1294 height 51
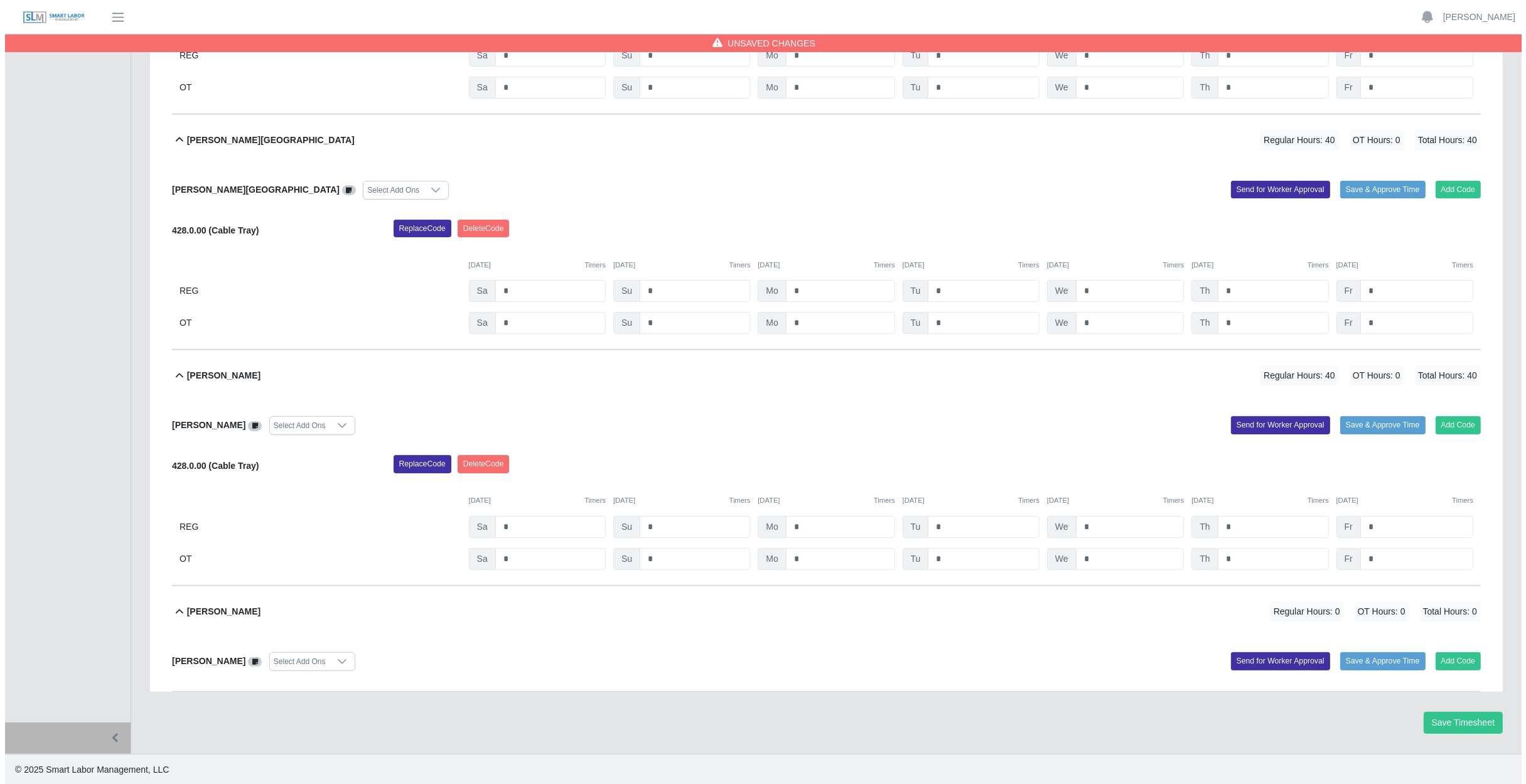
scroll to position [389, 0]
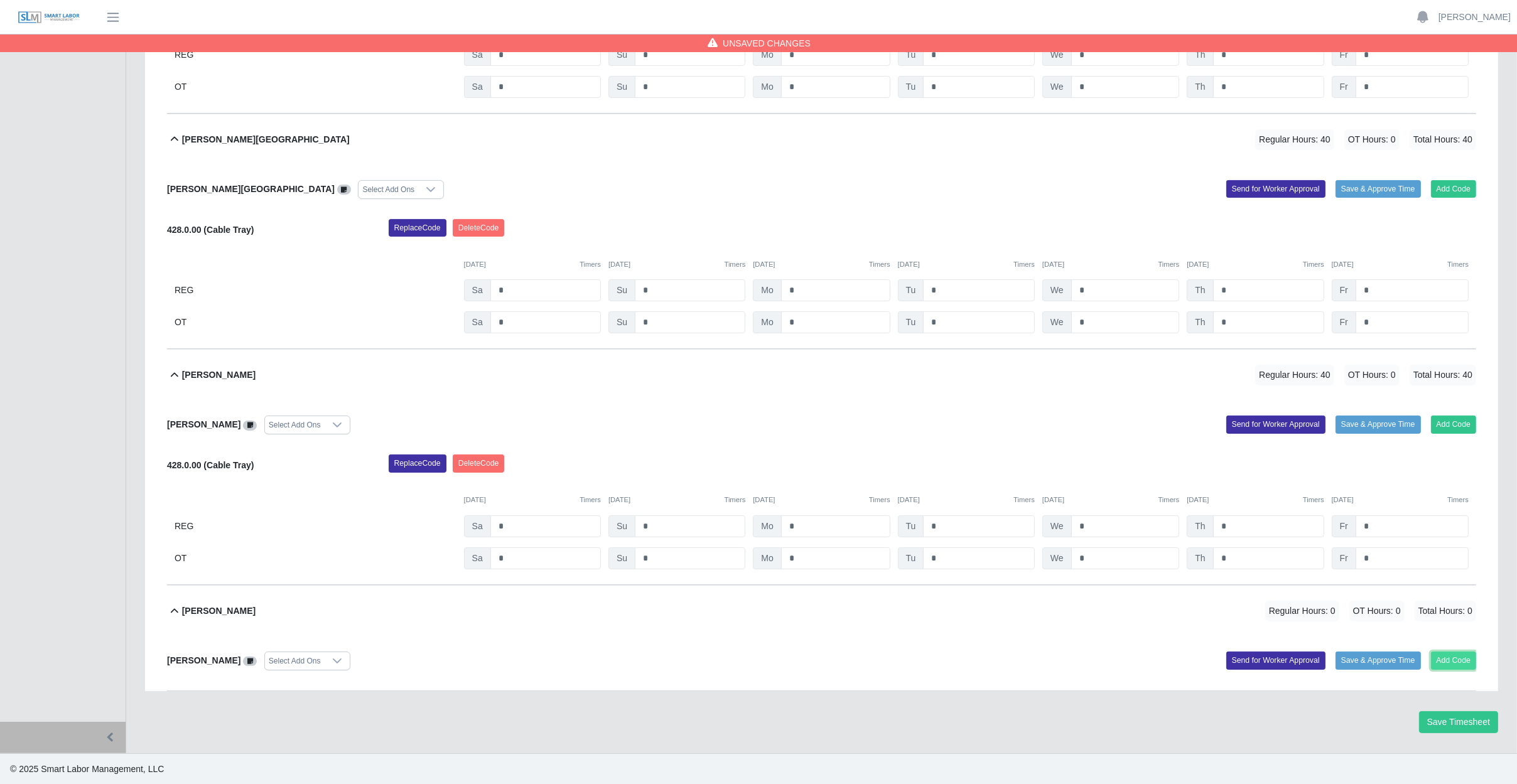
click at [1453, 661] on button "Add Code" at bounding box center [1453, 660] width 46 height 18
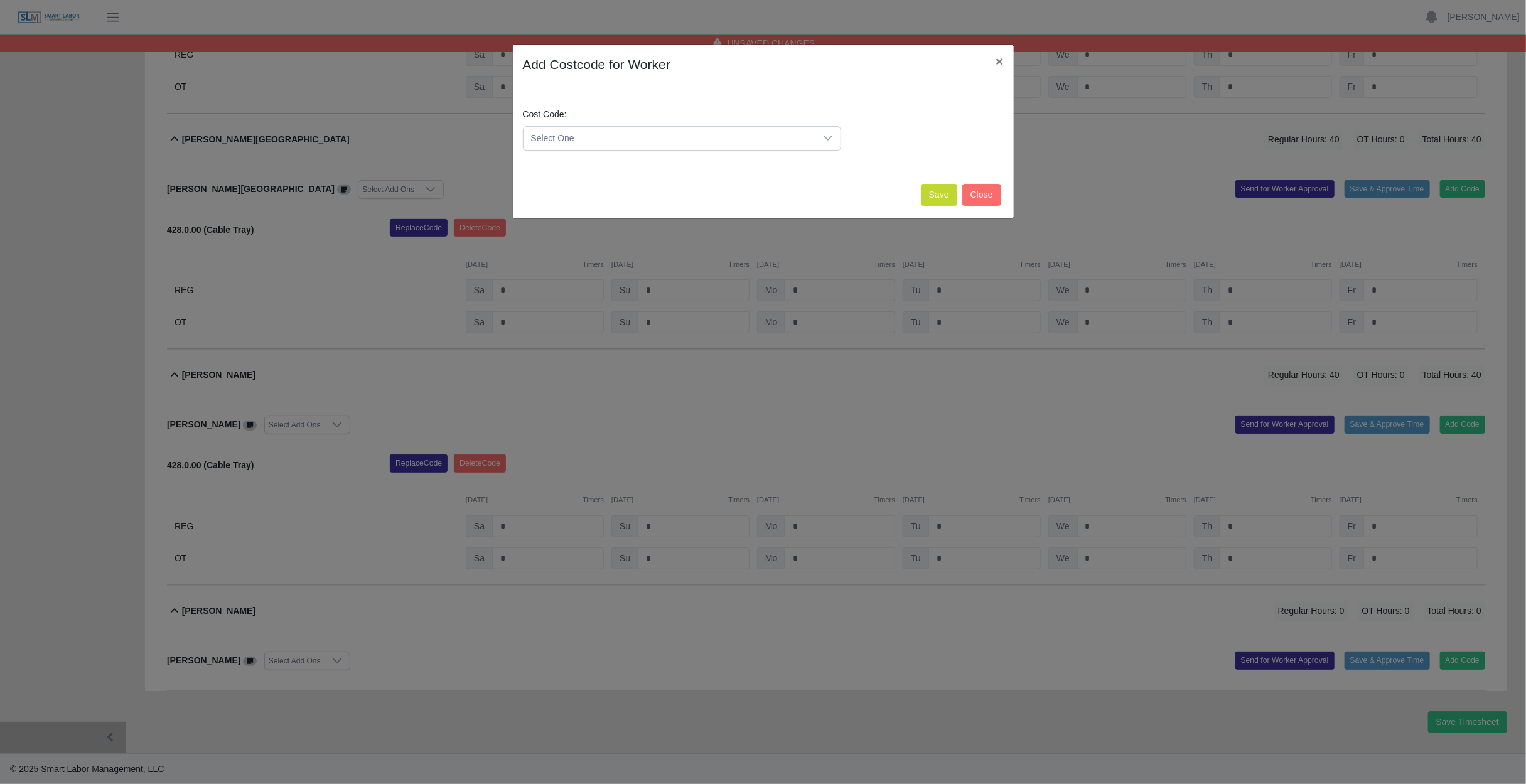
click at [684, 137] on span "Select One" at bounding box center [670, 138] width 292 height 23
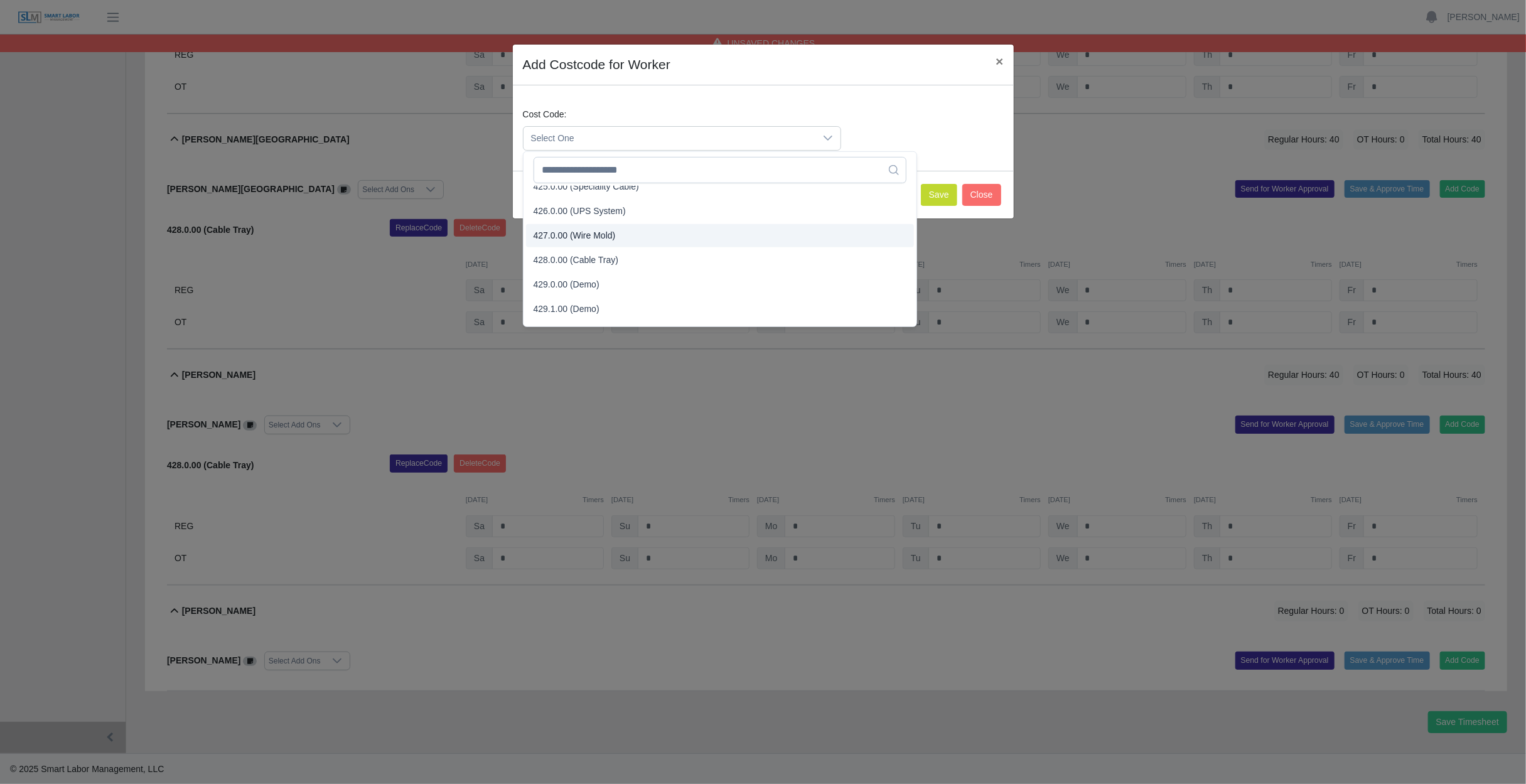
scroll to position [1129, 0]
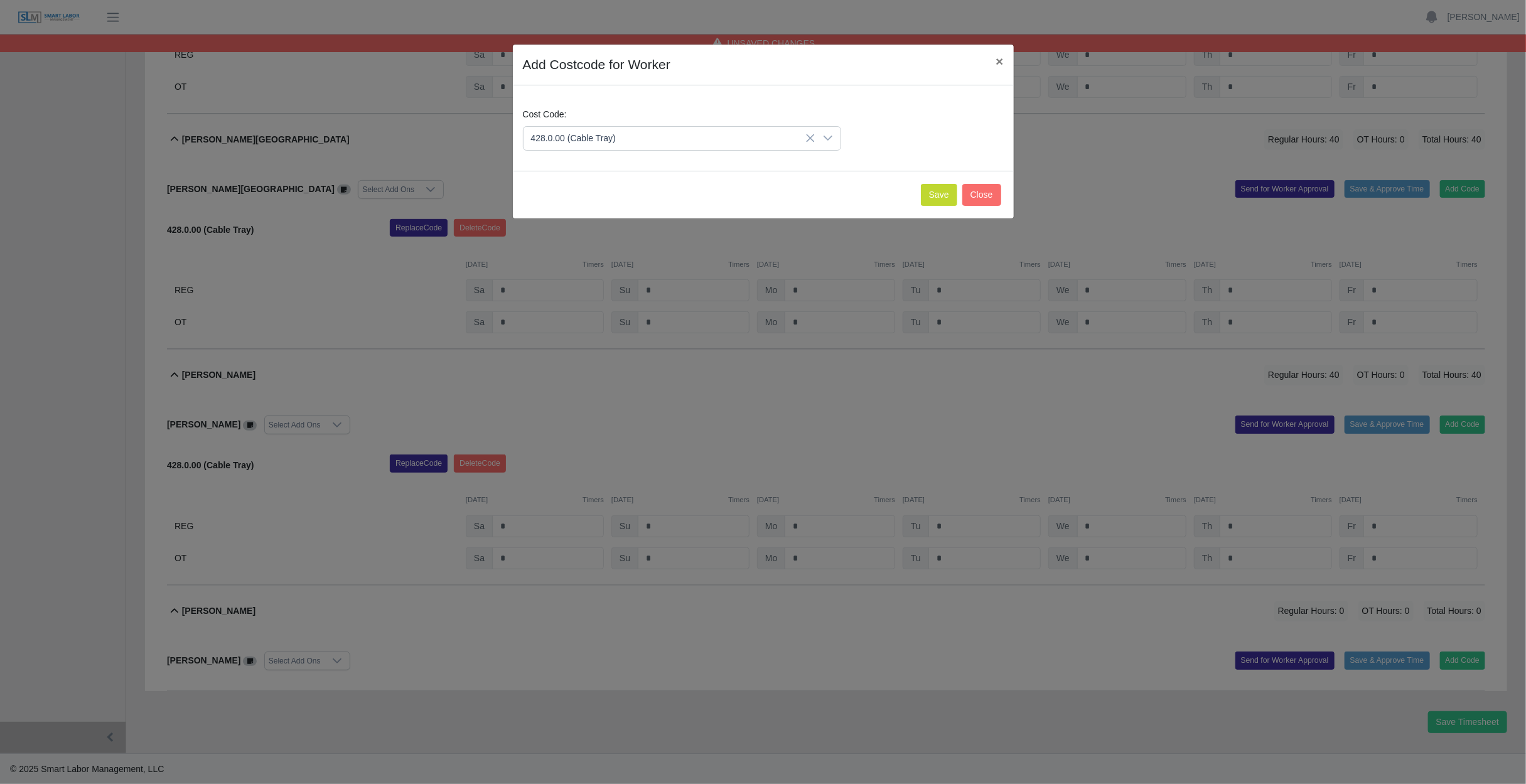
click at [614, 270] on li "428.0.00 (Cable Tray)" at bounding box center [720, 270] width 388 height 23
click at [945, 192] on button "Save" at bounding box center [939, 195] width 36 height 22
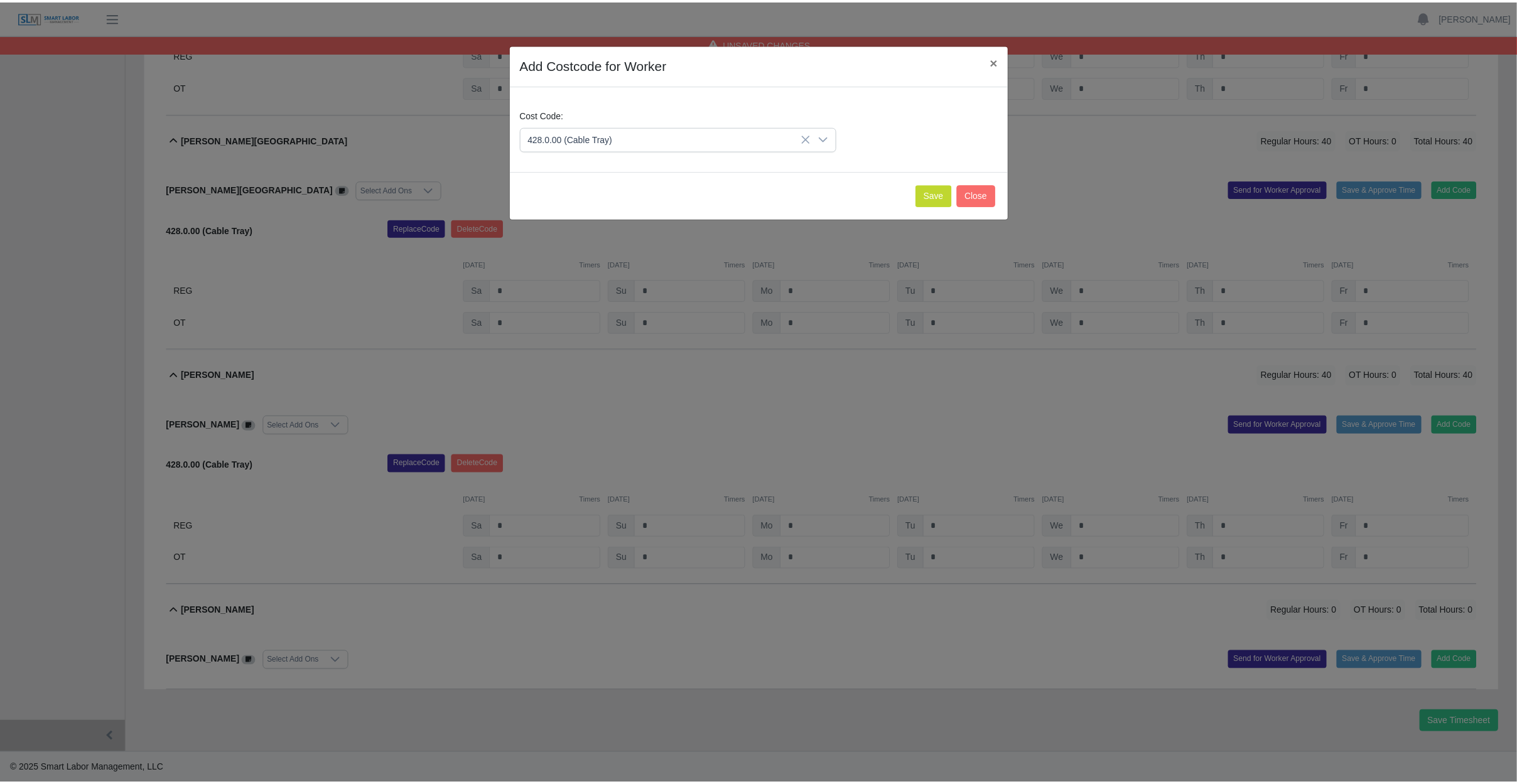
scroll to position [518, 0]
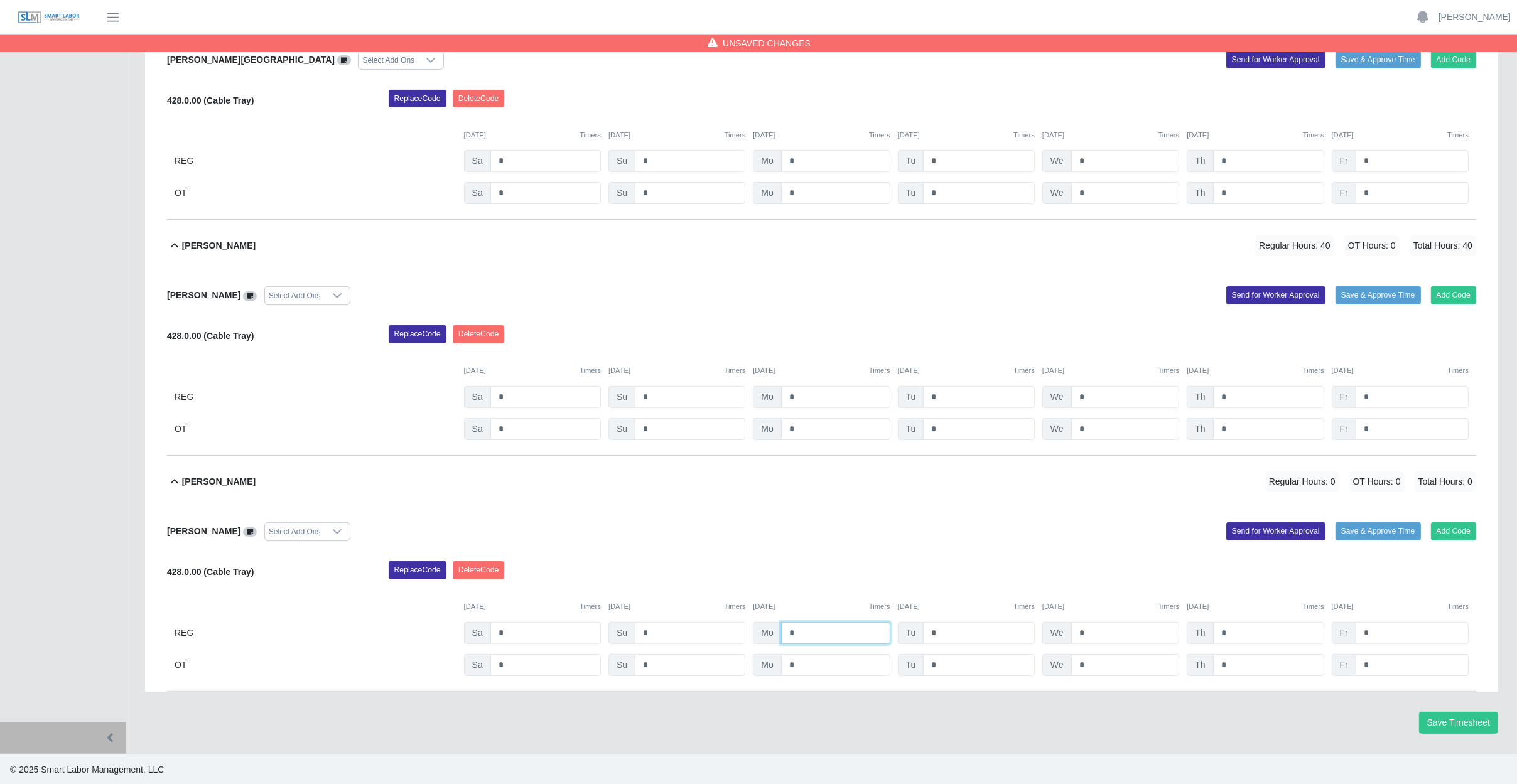
click at [815, 634] on input "*" at bounding box center [835, 633] width 109 height 22
type input "*"
click at [944, 632] on input "*" at bounding box center [978, 633] width 112 height 22
type input "*"
click at [1107, 634] on input "*" at bounding box center [1125, 633] width 109 height 22
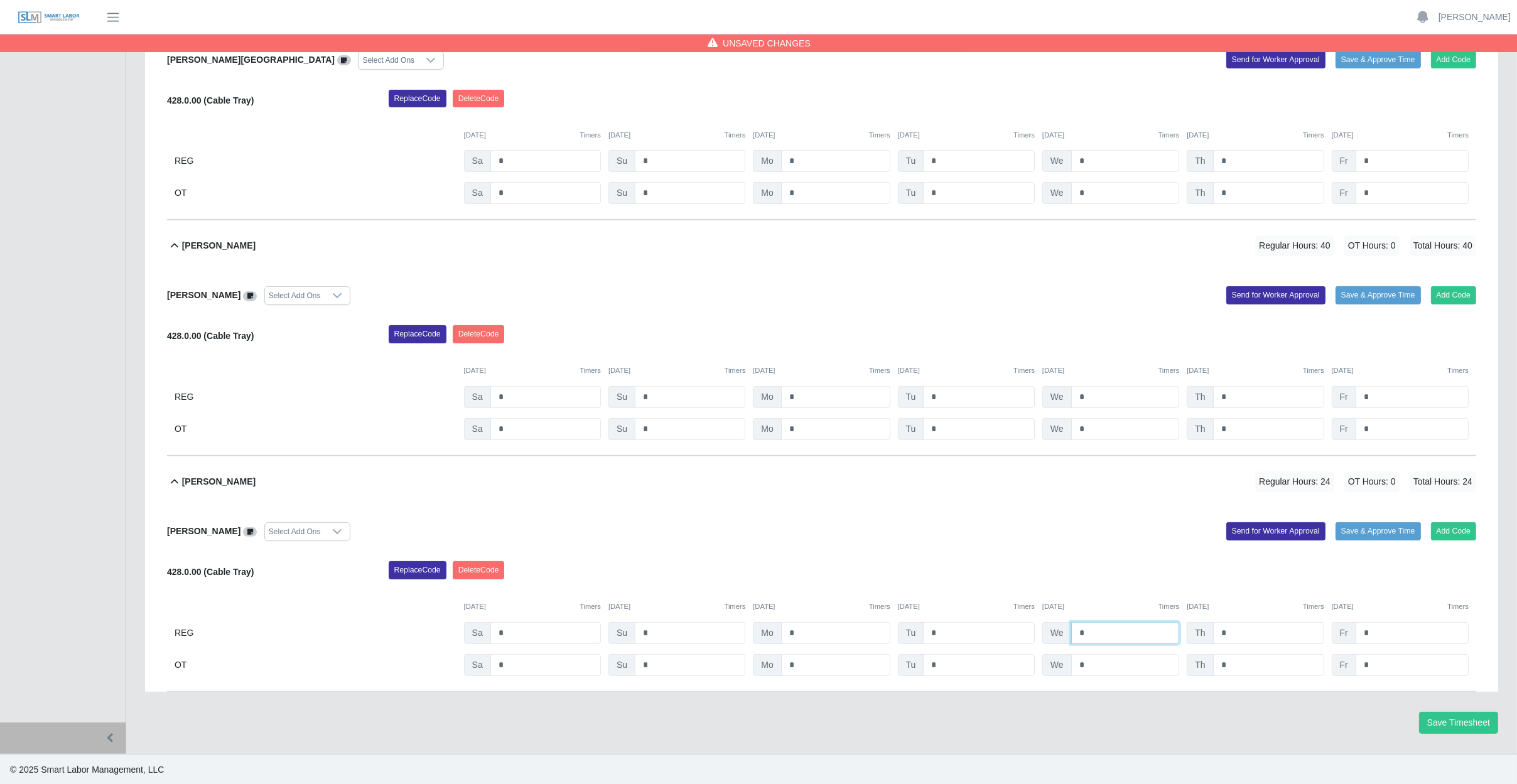
type input "*"
click at [1254, 630] on input "*" at bounding box center [1269, 633] width 111 height 22
type input "*"
click at [1386, 630] on input "*" at bounding box center [1412, 633] width 113 height 22
type input "*"
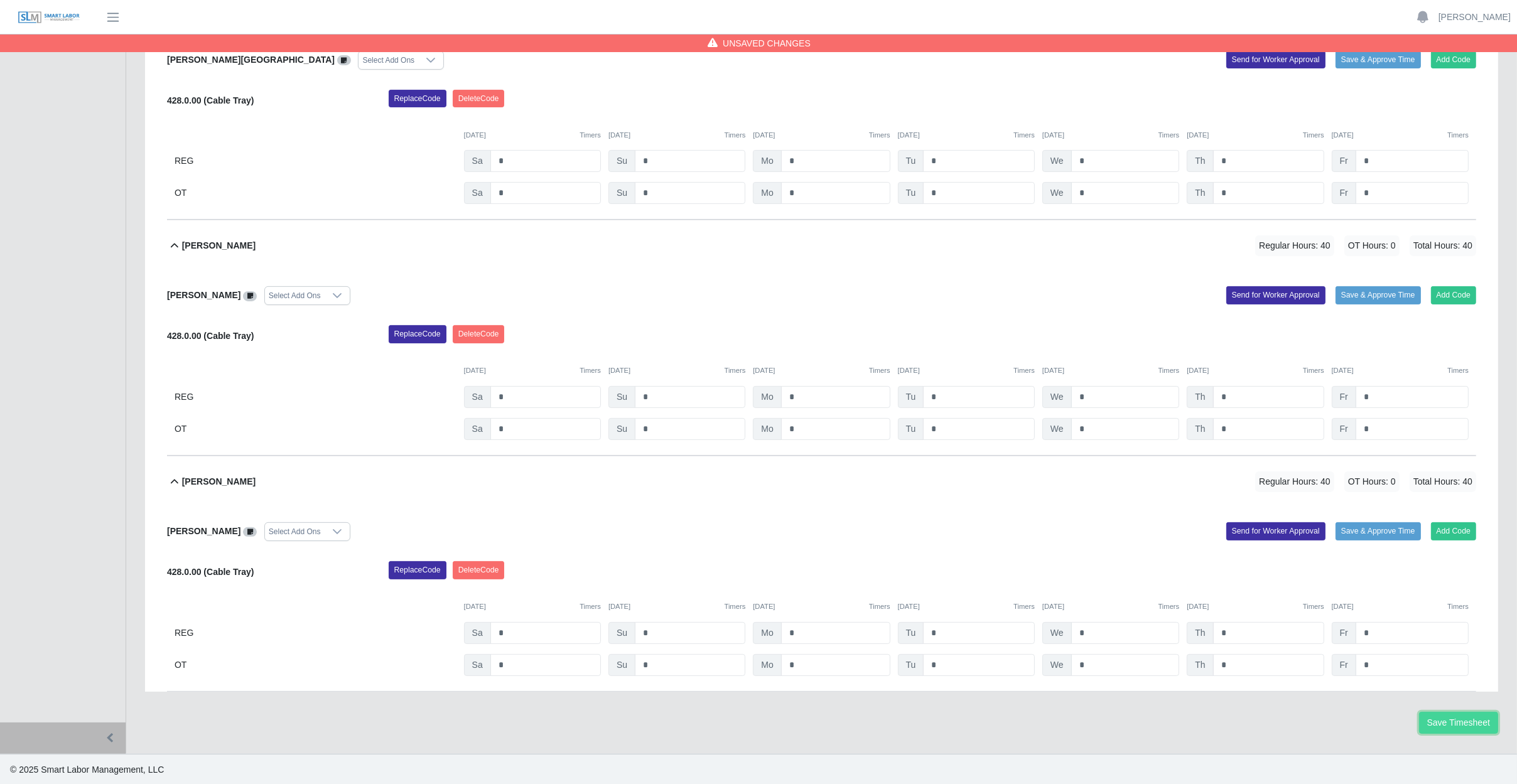
click at [1485, 721] on button "Save Timesheet" at bounding box center [1458, 722] width 79 height 22
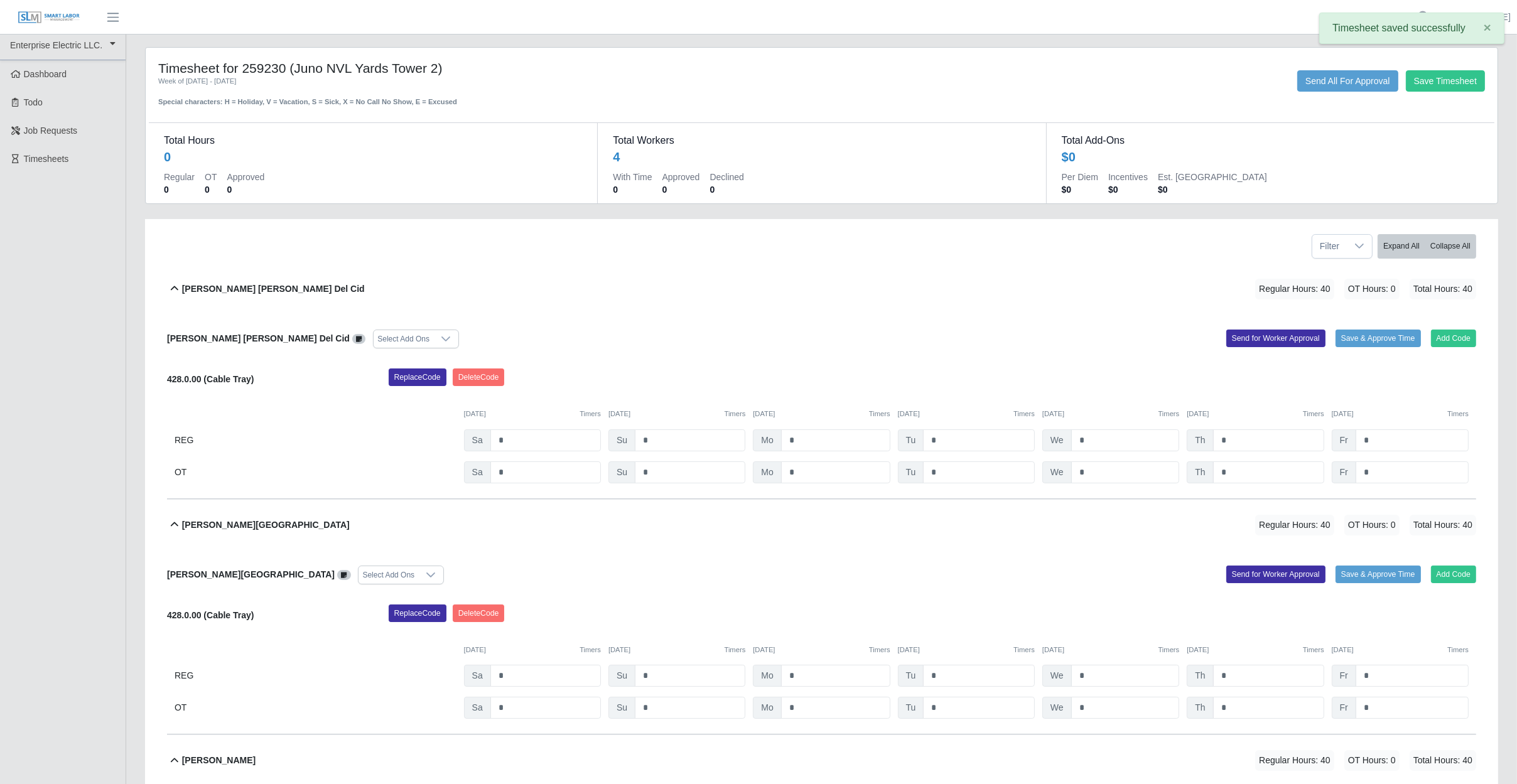
scroll to position [0, 0]
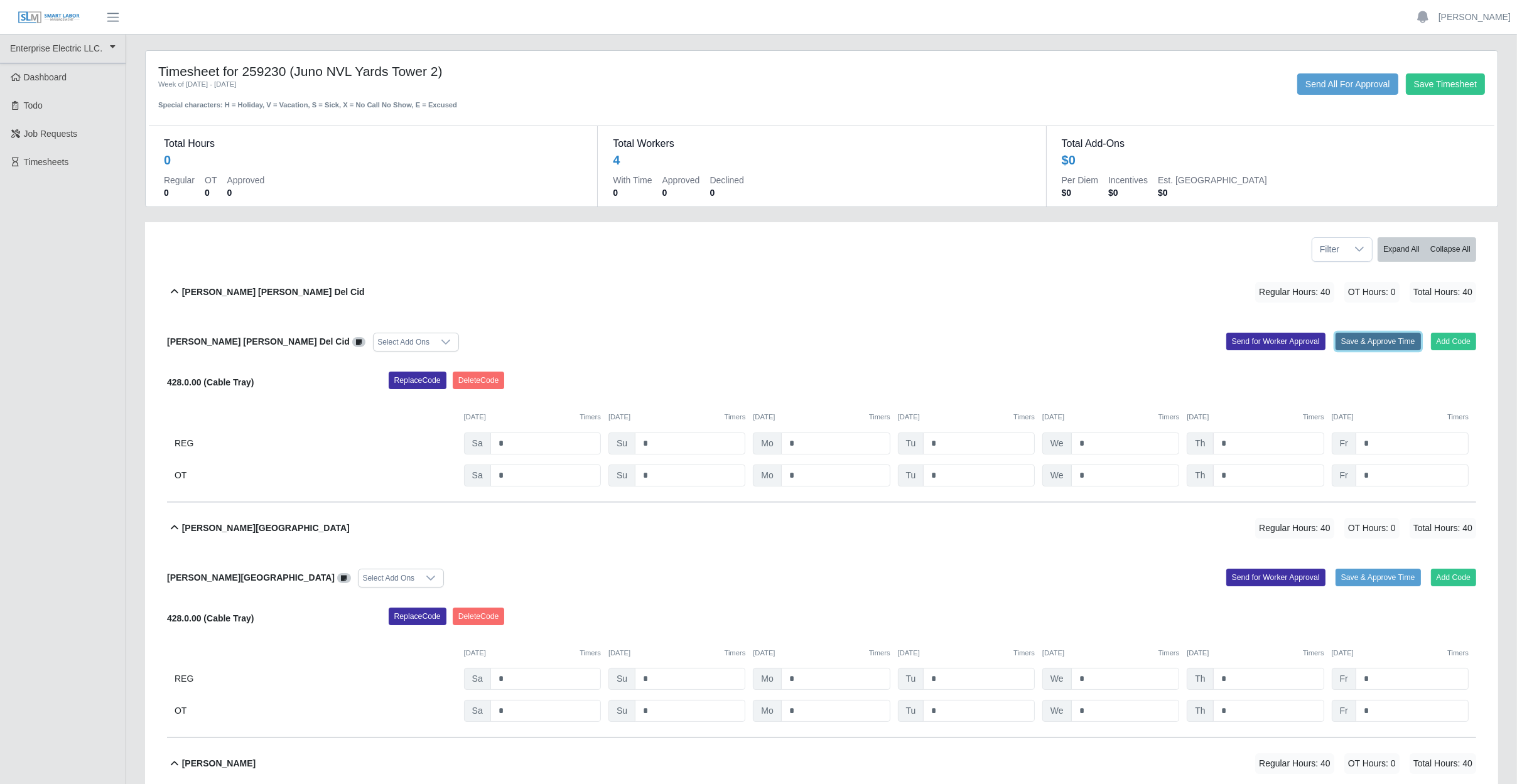
click at [1361, 340] on button "Save & Approve Time" at bounding box center [1378, 341] width 85 height 18
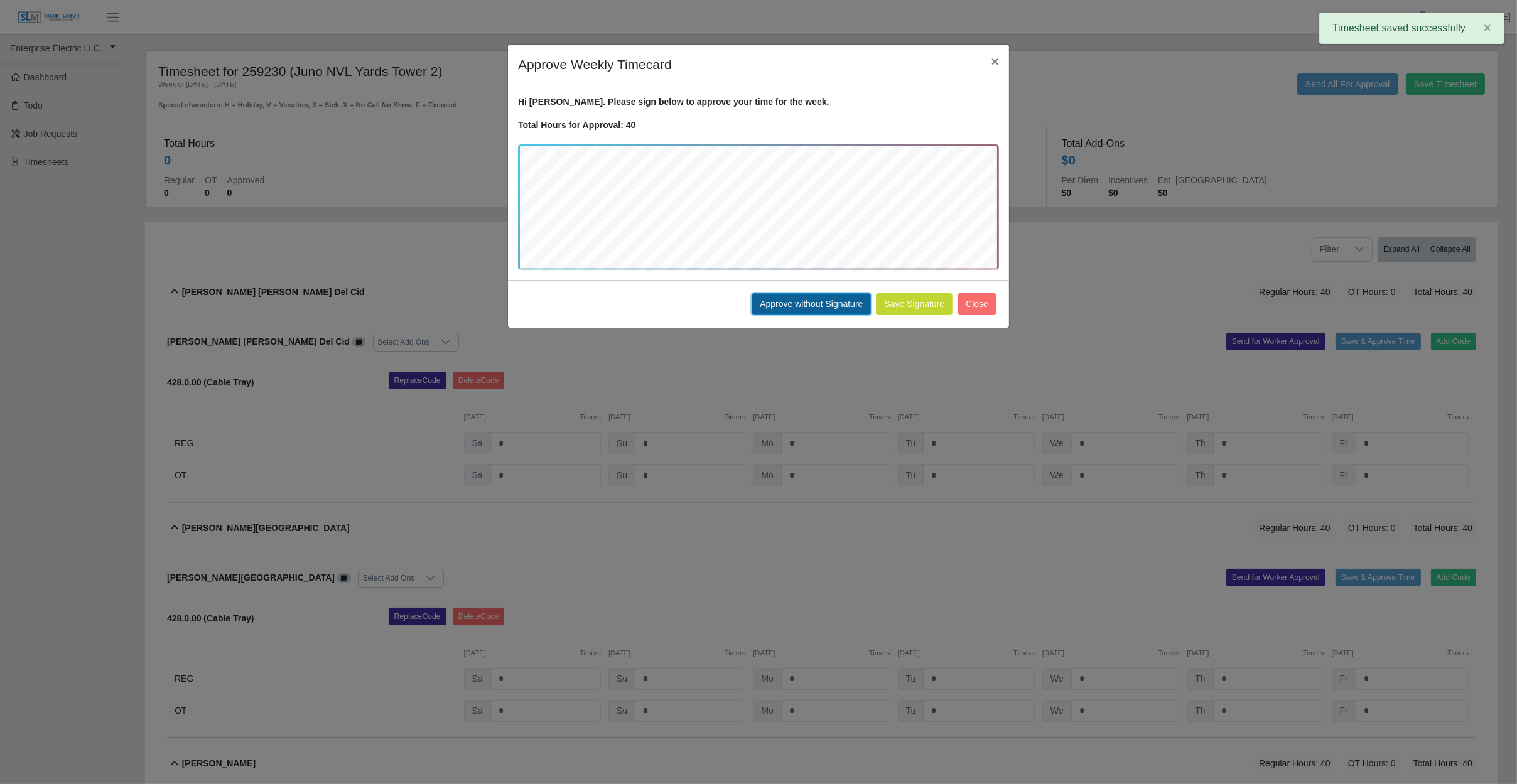
click at [838, 304] on button "Approve without Signature" at bounding box center [811, 304] width 119 height 22
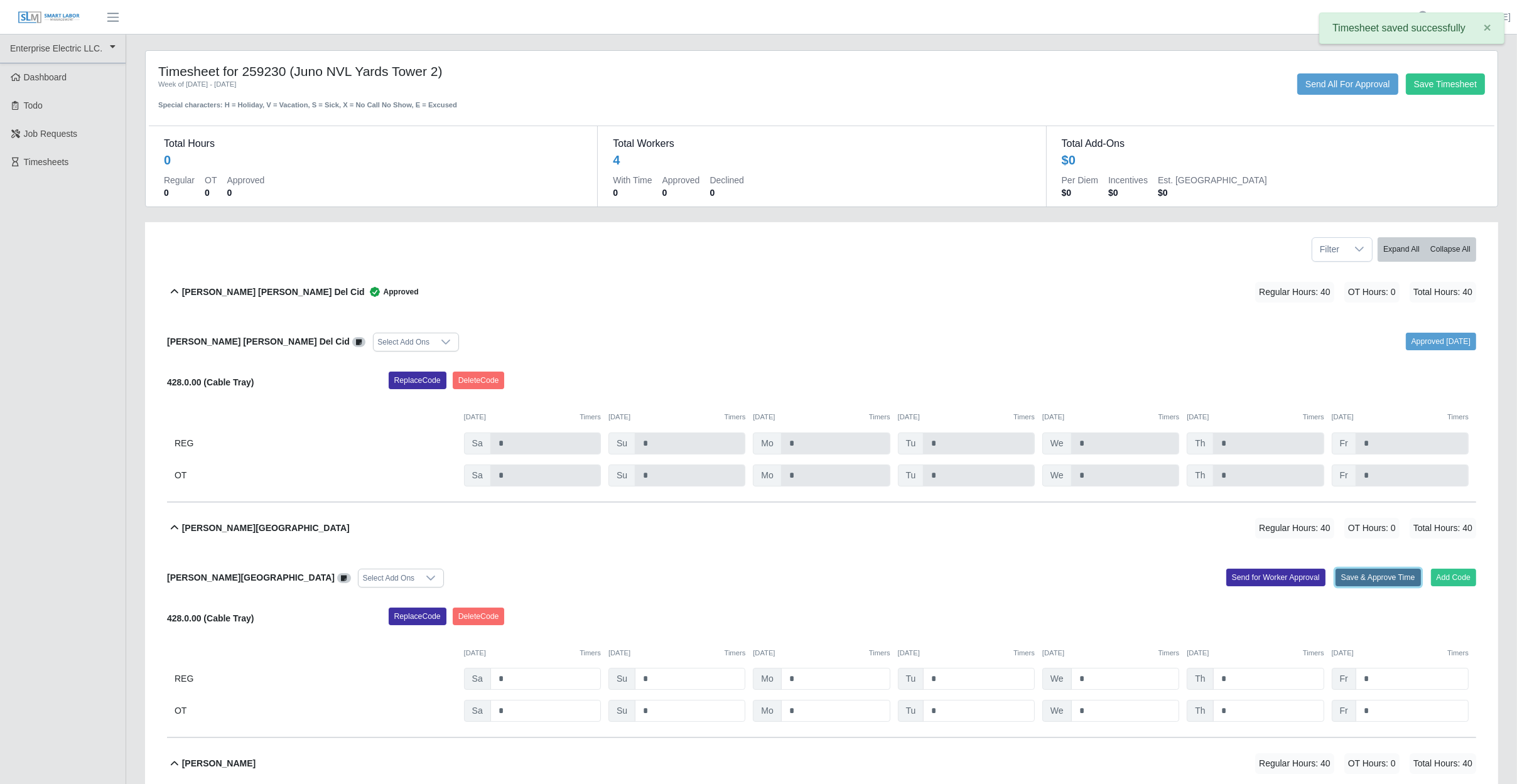
click at [1355, 577] on button "Save & Approve Time" at bounding box center [1378, 577] width 85 height 18
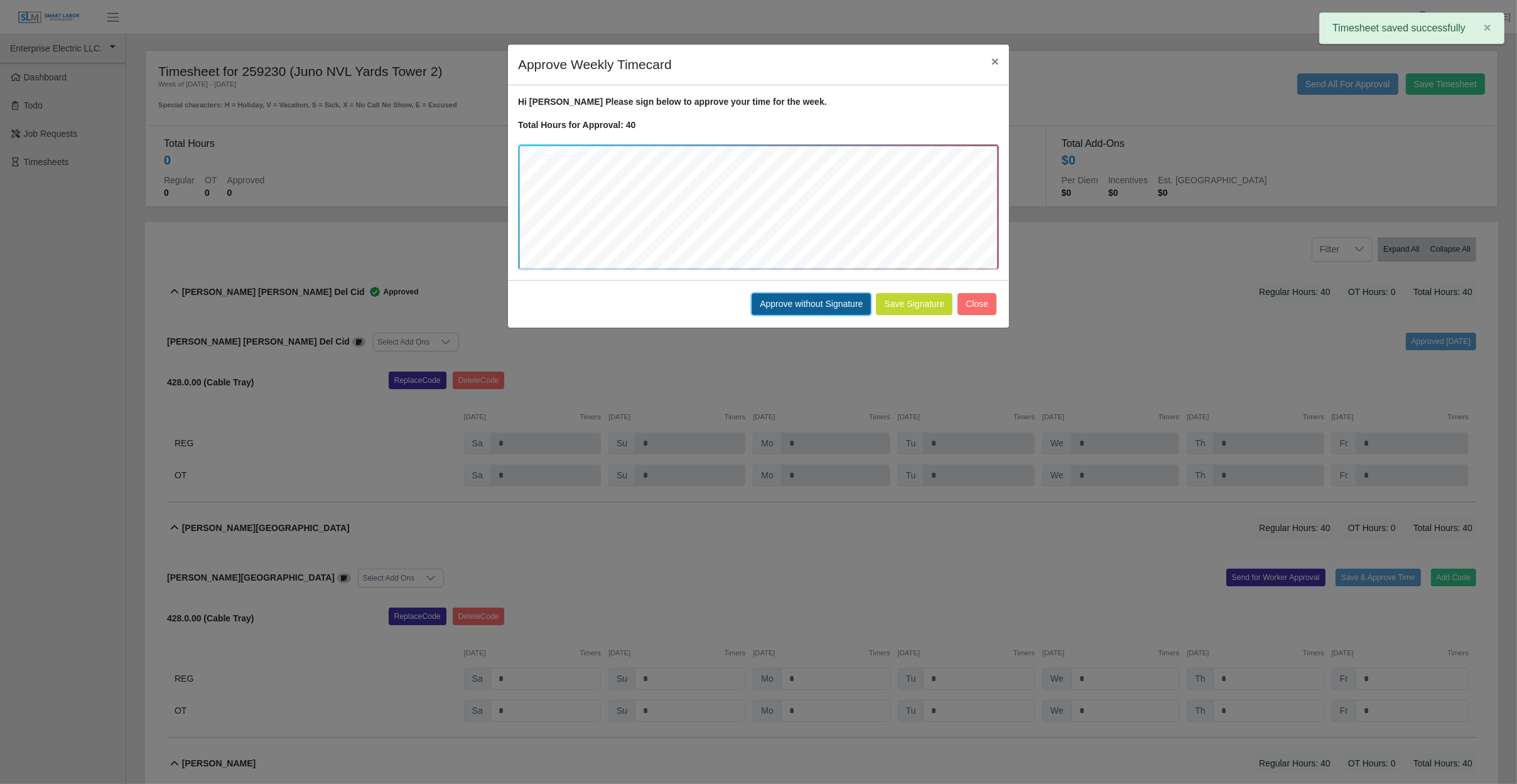
click at [821, 306] on button "Approve without Signature" at bounding box center [811, 304] width 119 height 22
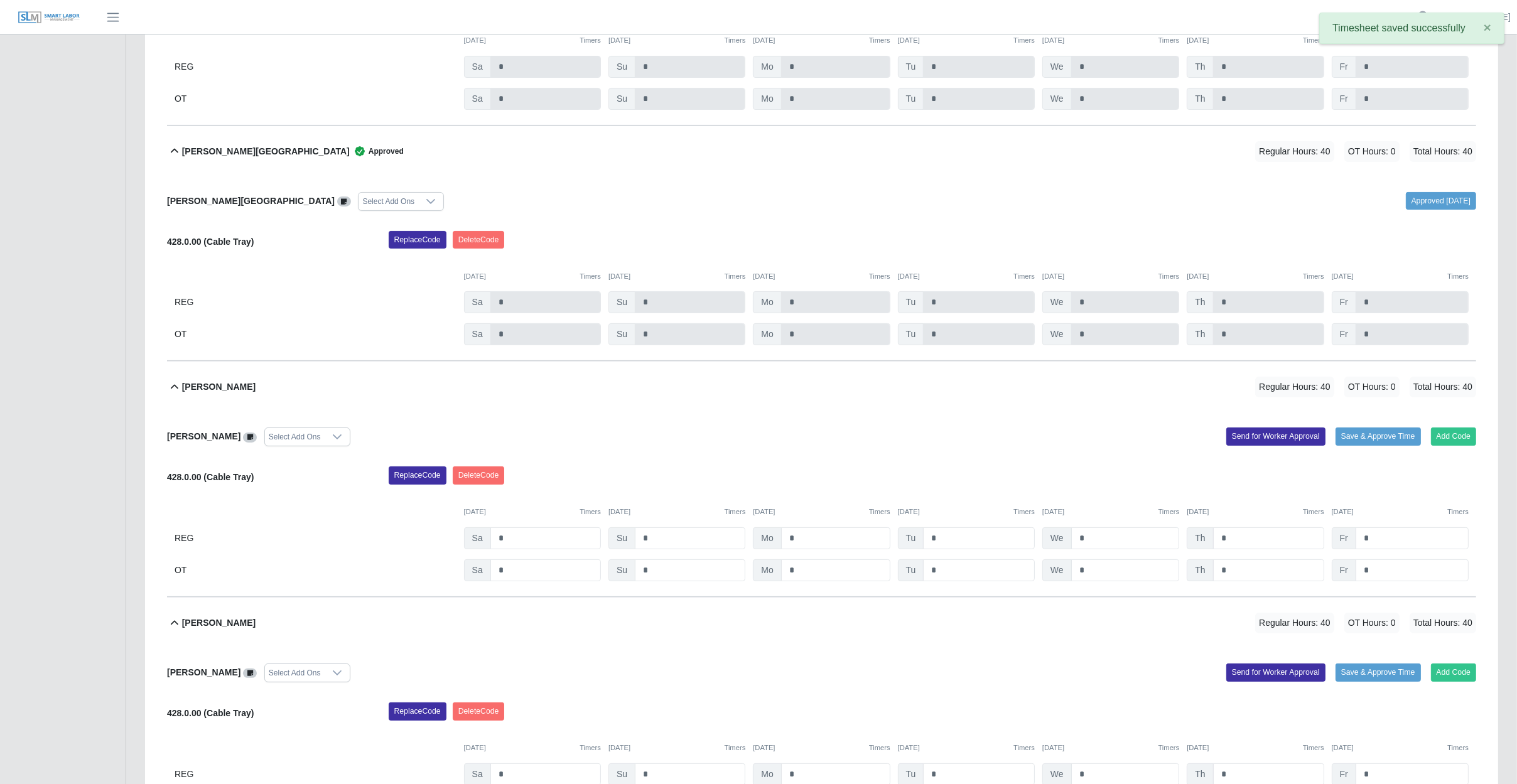
scroll to position [440, 0]
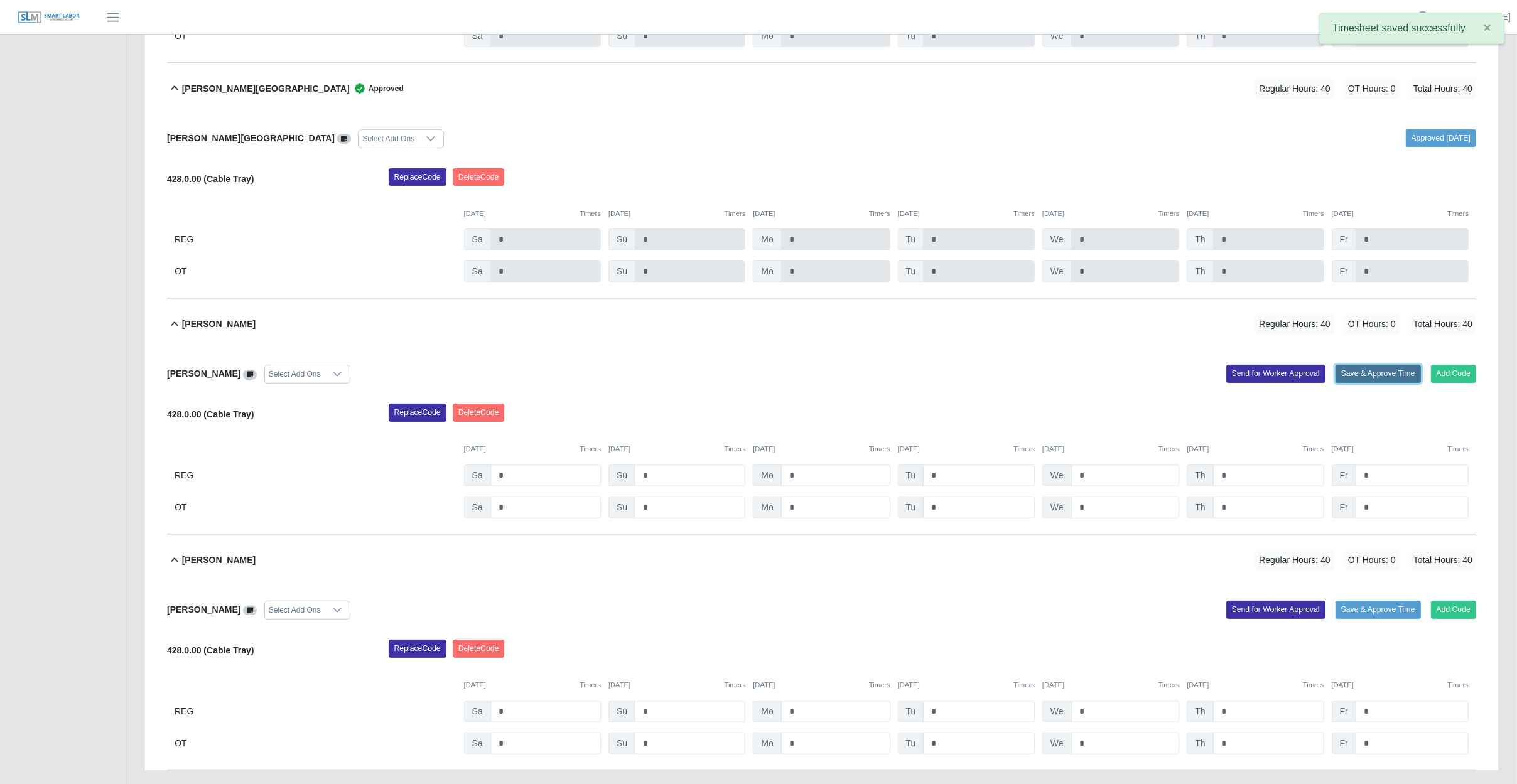
click at [1379, 372] on button "Save & Approve Time" at bounding box center [1378, 373] width 85 height 18
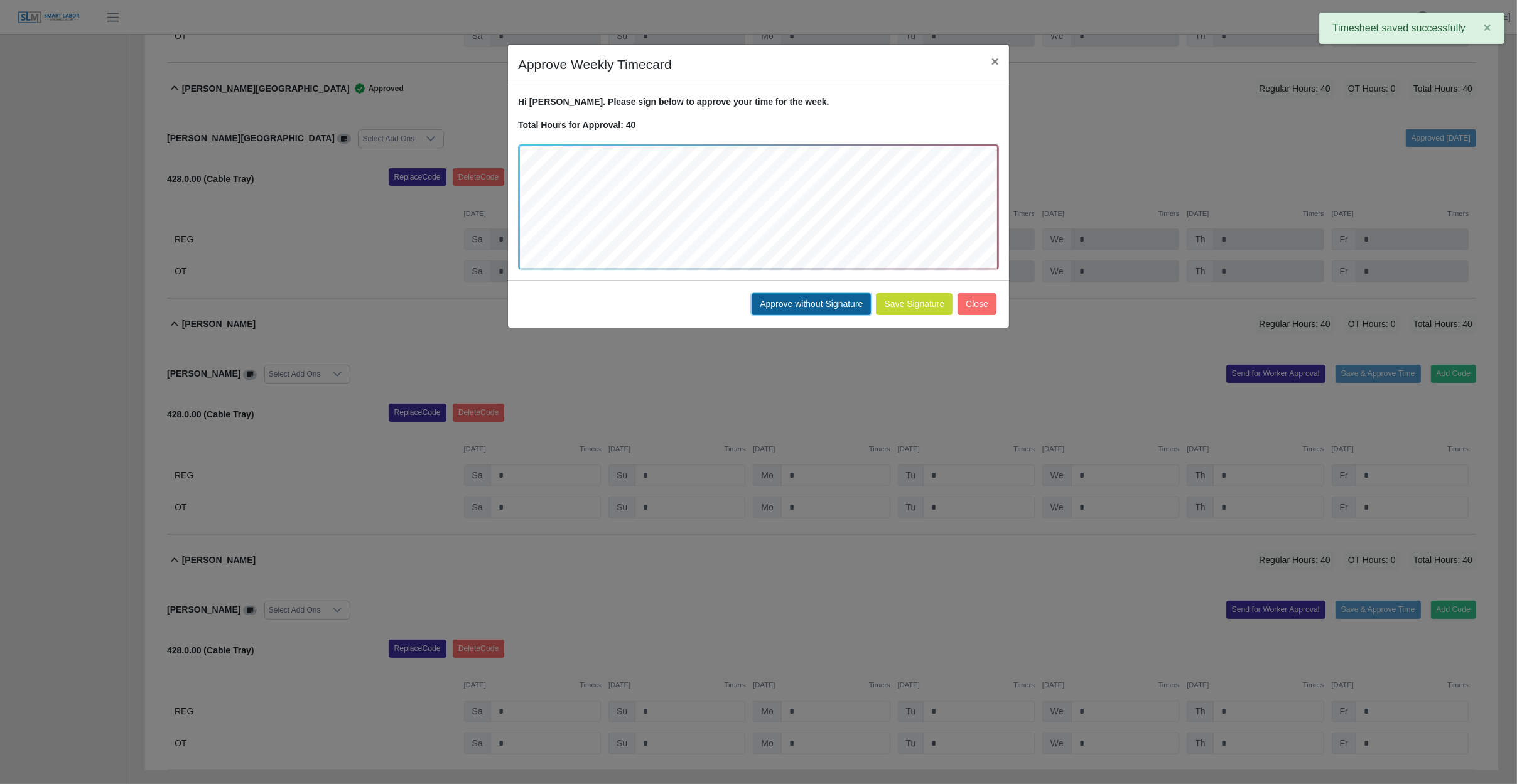
click at [814, 303] on button "Approve without Signature" at bounding box center [811, 304] width 119 height 22
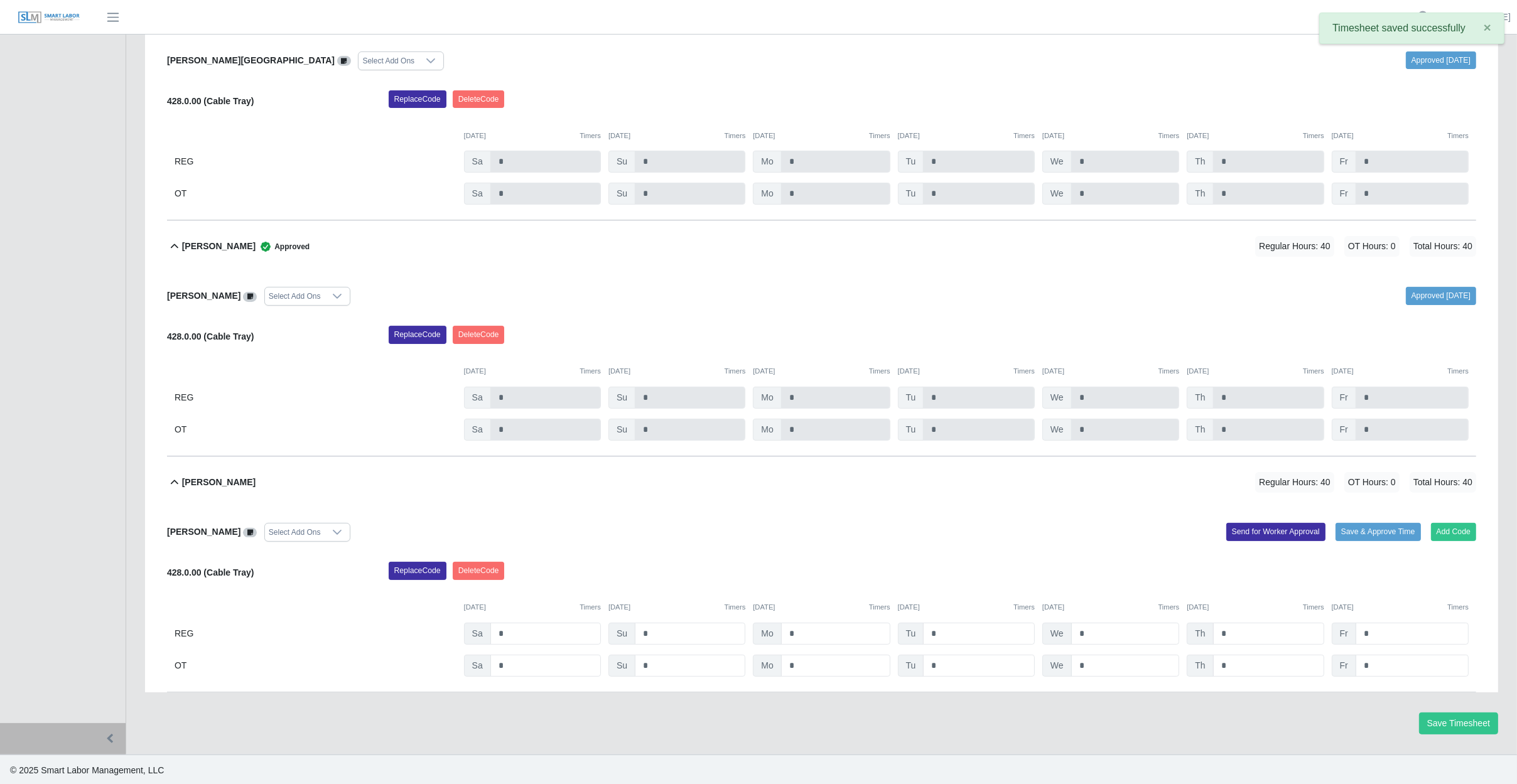
scroll to position [518, 0]
click at [1378, 529] on button "Save & Approve Time" at bounding box center [1378, 531] width 85 height 18
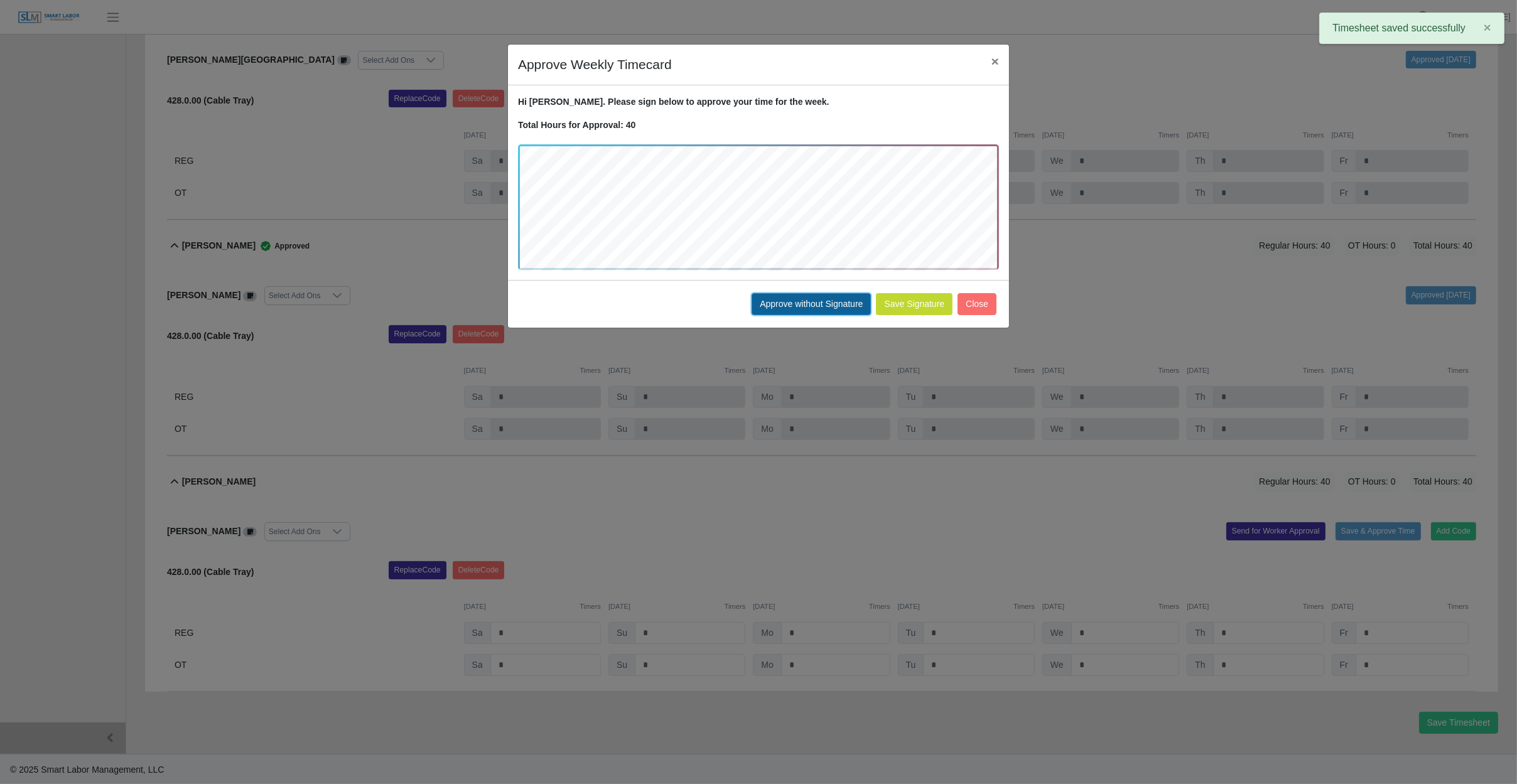
click at [798, 305] on button "Approve without Signature" at bounding box center [811, 304] width 119 height 22
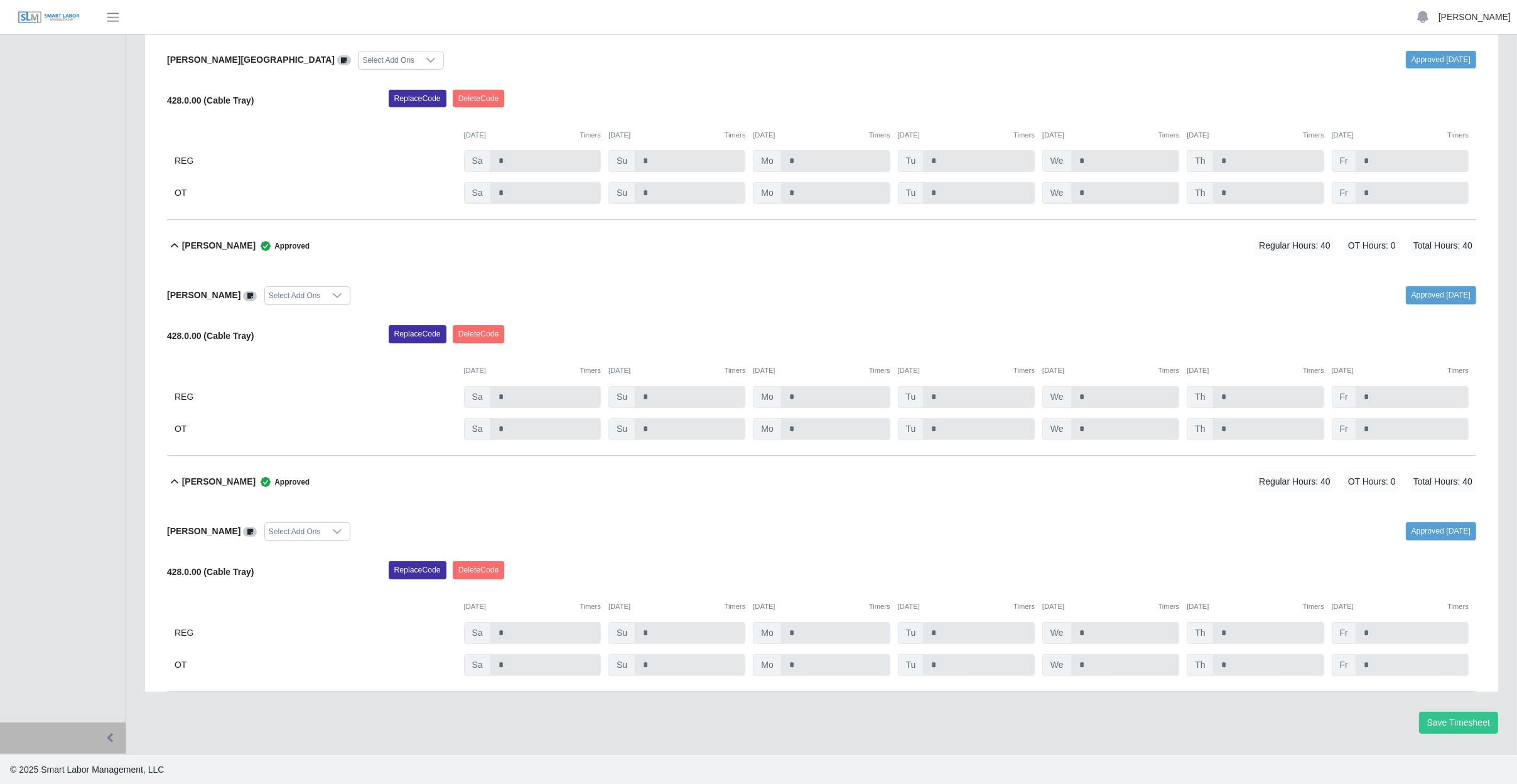
click at [1491, 16] on link "[PERSON_NAME]" at bounding box center [1474, 17] width 72 height 13
click at [1455, 89] on link "Logout" at bounding box center [1460, 87] width 113 height 26
